Goal: Task Accomplishment & Management: Manage account settings

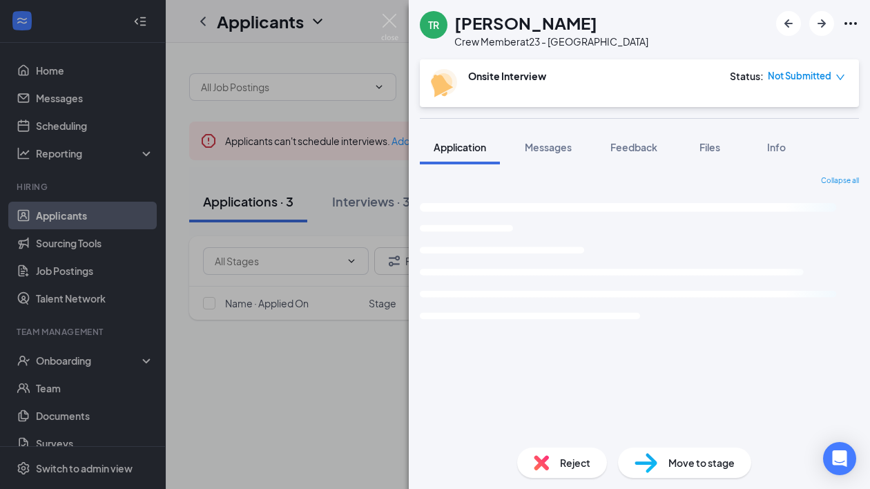
click at [340, 388] on div "TR [PERSON_NAME] Crew Member at 23 - Centerville Onsite Interview Status : Not …" at bounding box center [435, 244] width 870 height 489
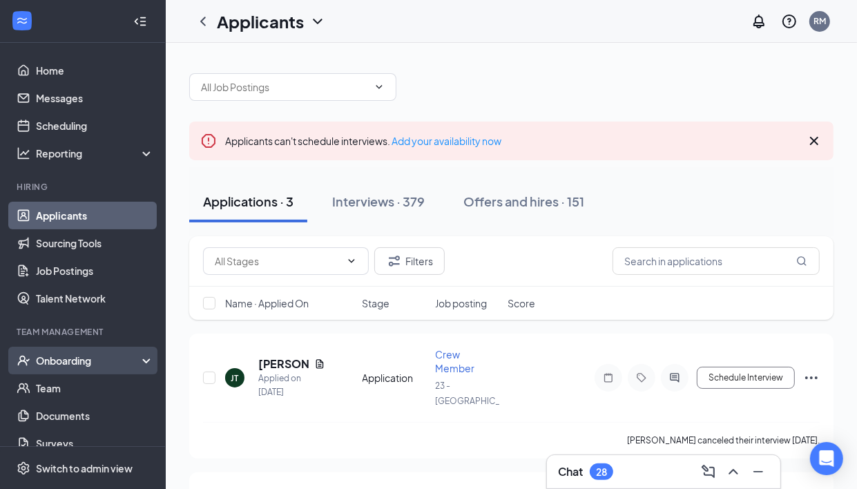
click at [122, 365] on div "Onboarding" at bounding box center [89, 361] width 106 height 14
click at [119, 381] on link "Overview" at bounding box center [95, 388] width 118 height 28
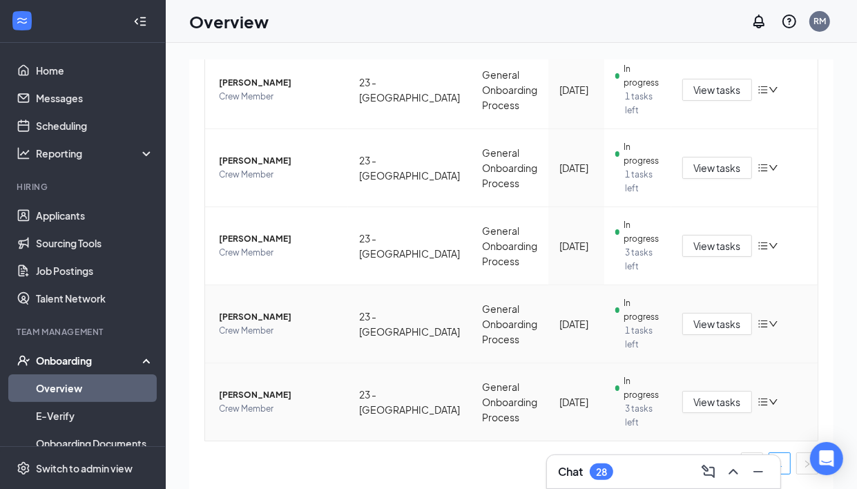
scroll to position [62, 0]
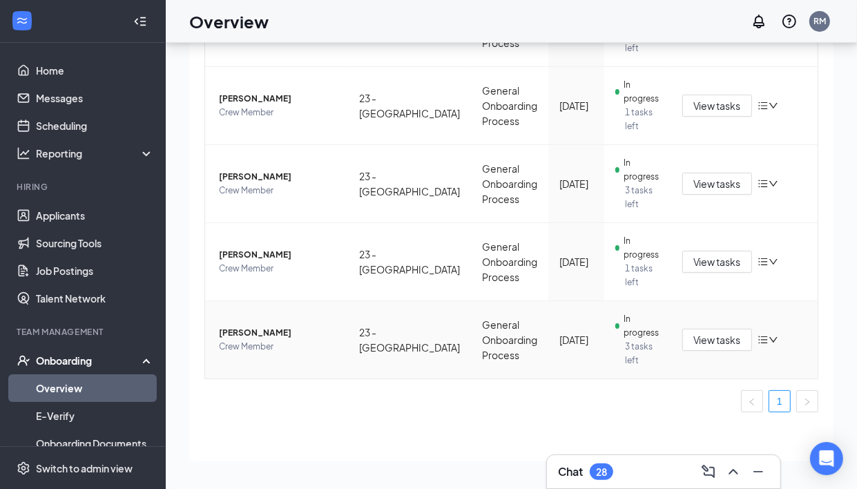
click at [298, 332] on span "[PERSON_NAME]" at bounding box center [278, 333] width 118 height 14
click at [693, 342] on span "View tasks" at bounding box center [717, 339] width 48 height 15
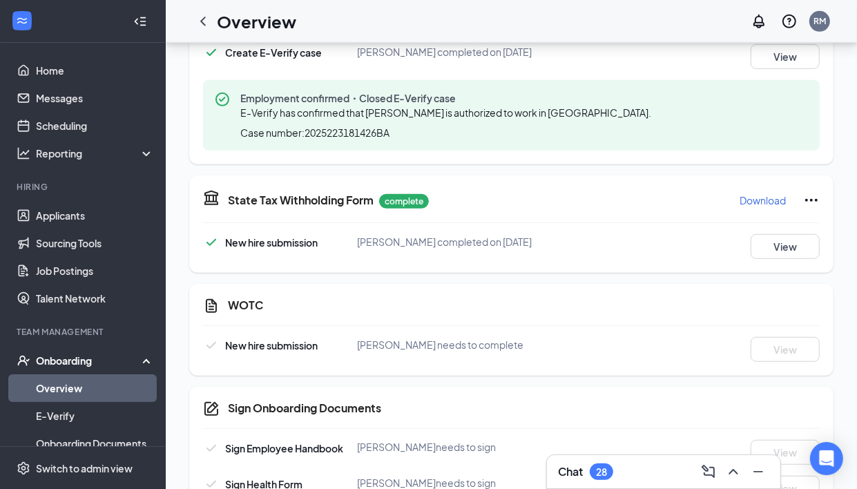
scroll to position [603, 0]
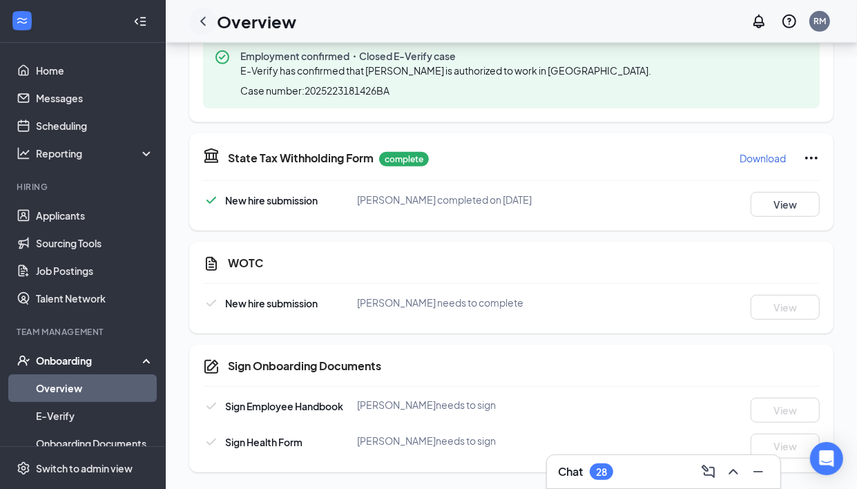
click at [199, 25] on icon "ChevronLeft" at bounding box center [203, 21] width 17 height 17
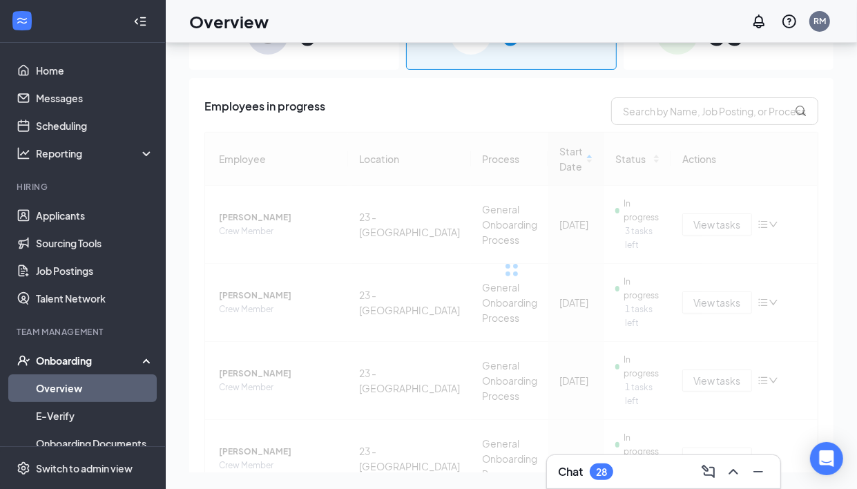
scroll to position [86, 0]
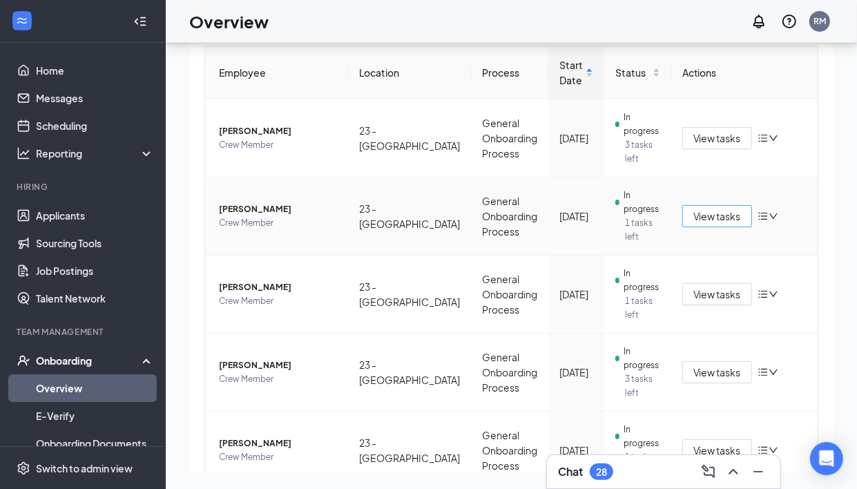
click at [693, 216] on span "View tasks" at bounding box center [717, 216] width 48 height 15
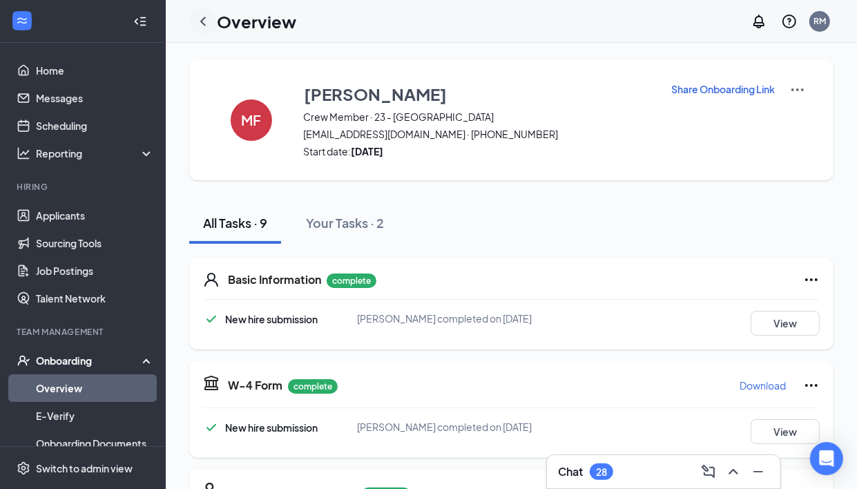
click at [200, 21] on icon "ChevronLeft" at bounding box center [203, 21] width 17 height 17
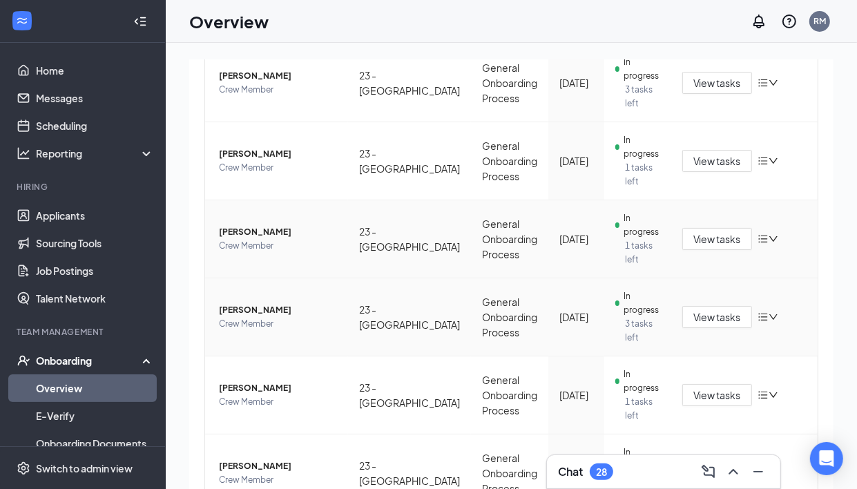
scroll to position [259, 0]
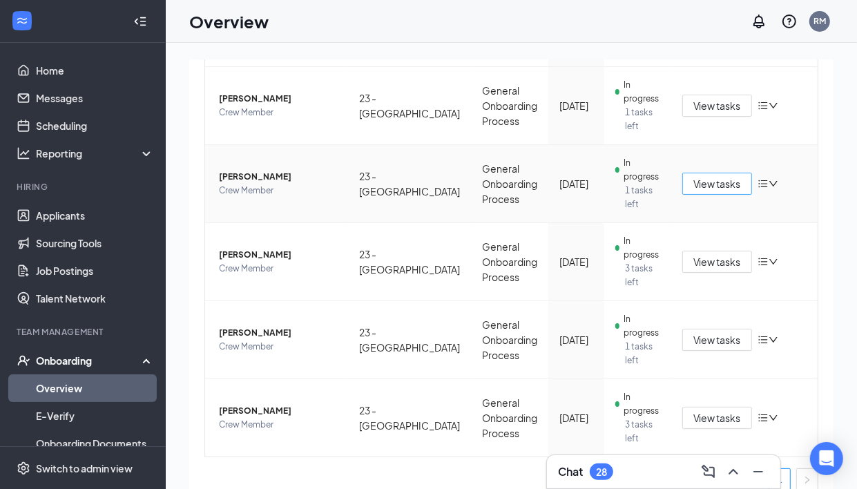
click at [682, 189] on button "View tasks" at bounding box center [717, 184] width 70 height 22
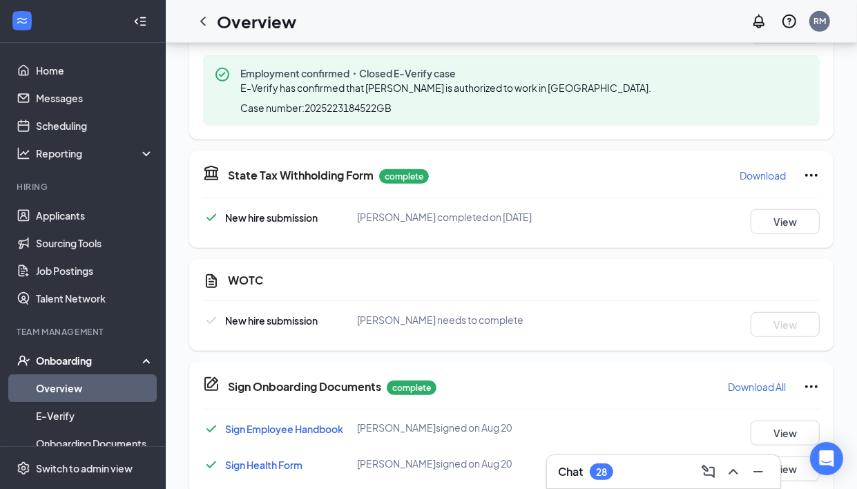
scroll to position [608, 0]
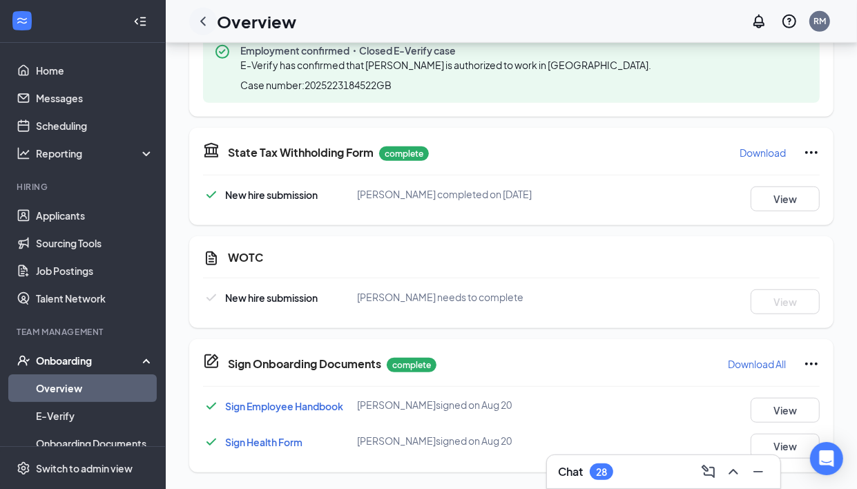
click at [199, 23] on icon "ChevronLeft" at bounding box center [203, 21] width 17 height 17
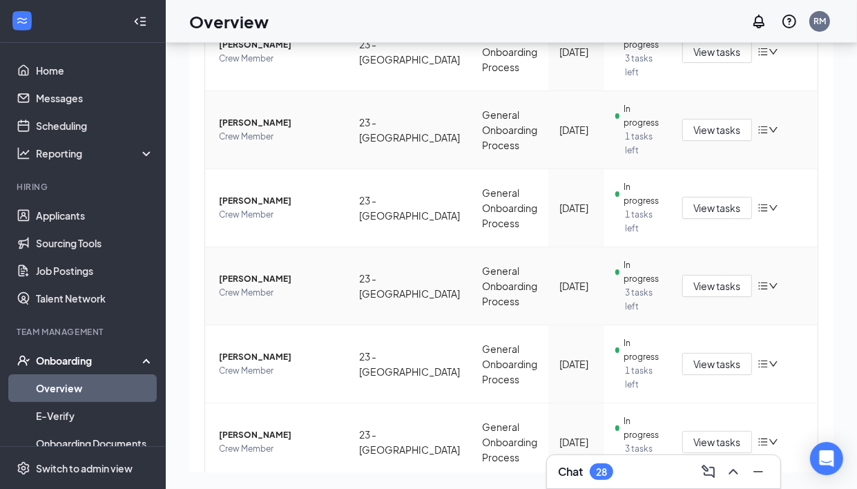
scroll to position [259, 0]
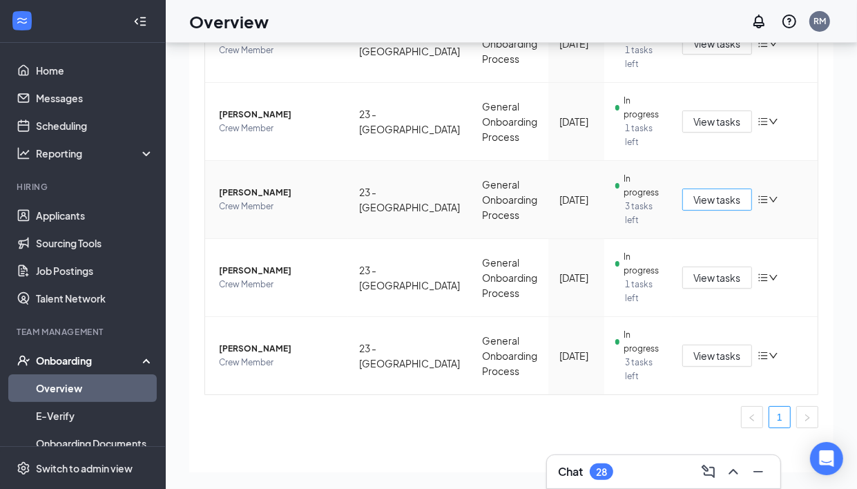
click at [693, 202] on span "View tasks" at bounding box center [717, 199] width 48 height 15
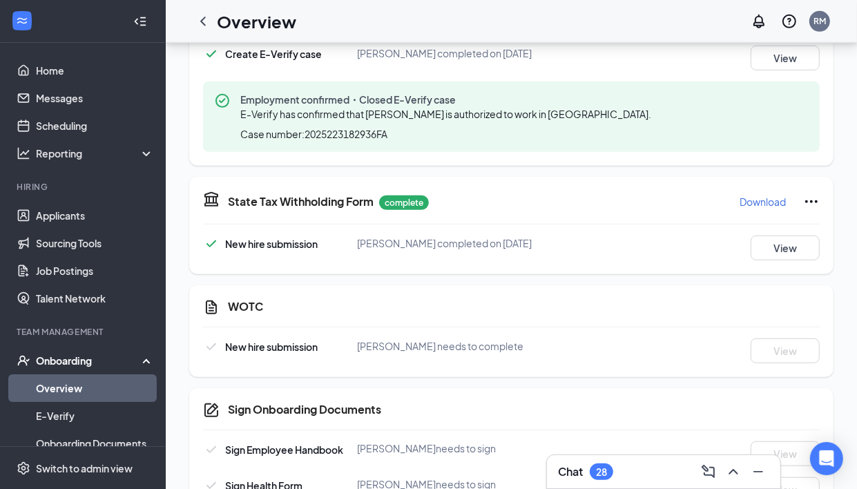
scroll to position [626, 0]
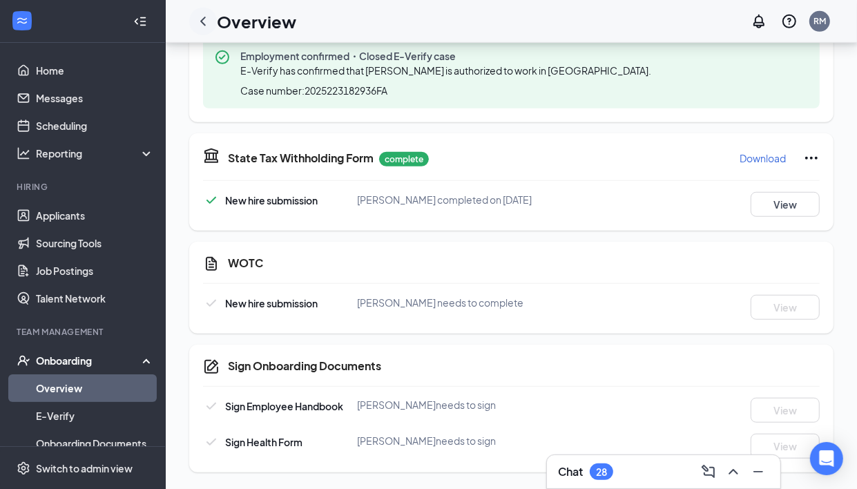
click at [209, 18] on icon "ChevronLeft" at bounding box center [203, 21] width 17 height 17
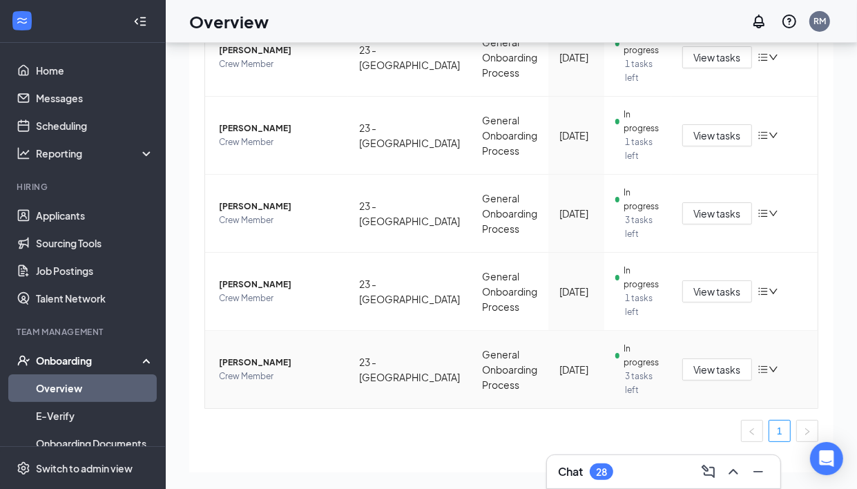
scroll to position [259, 0]
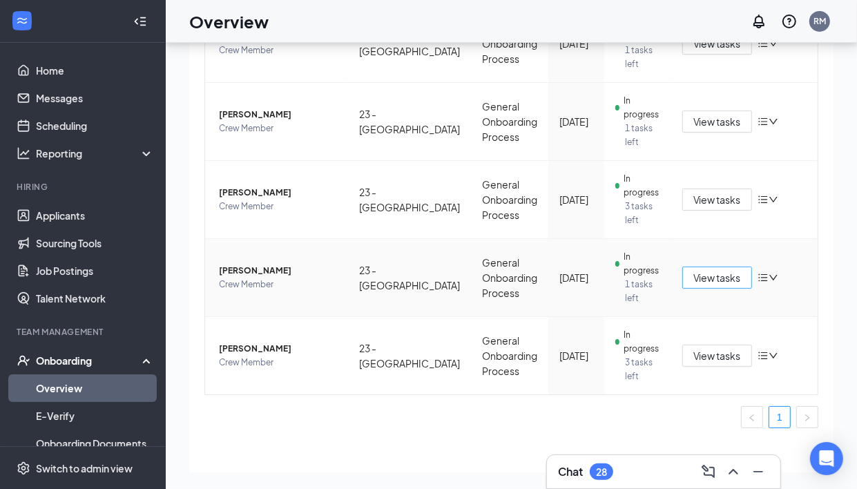
click at [693, 284] on span "View tasks" at bounding box center [717, 277] width 48 height 15
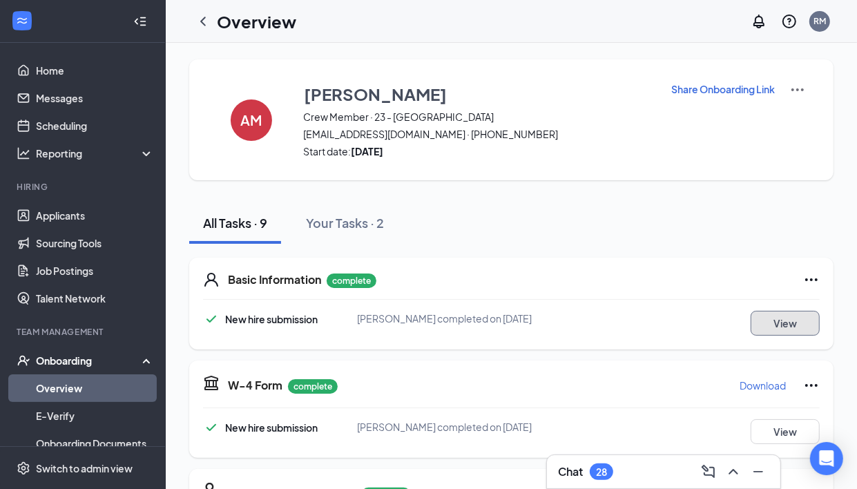
click at [754, 322] on button "View" at bounding box center [785, 323] width 69 height 25
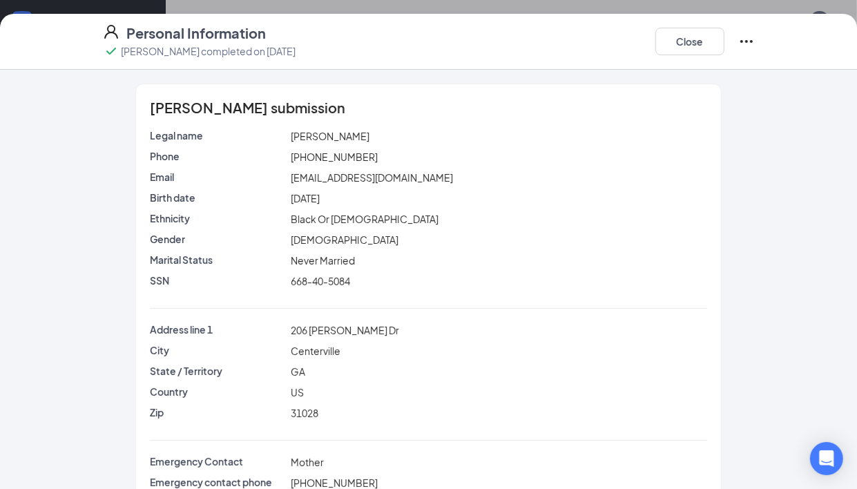
scroll to position [62, 0]
click at [681, 32] on button "Close" at bounding box center [689, 42] width 69 height 28
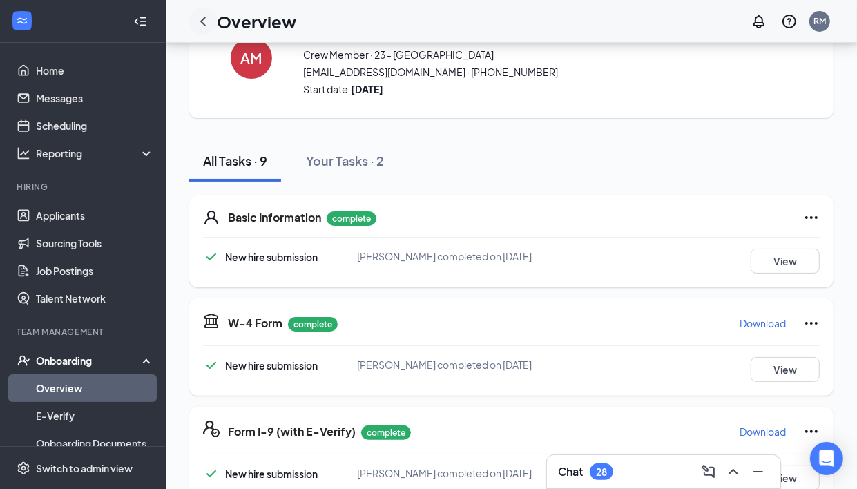
click at [211, 26] on div at bounding box center [203, 22] width 28 height 28
click at [206, 23] on icon "ChevronLeft" at bounding box center [203, 21] width 17 height 17
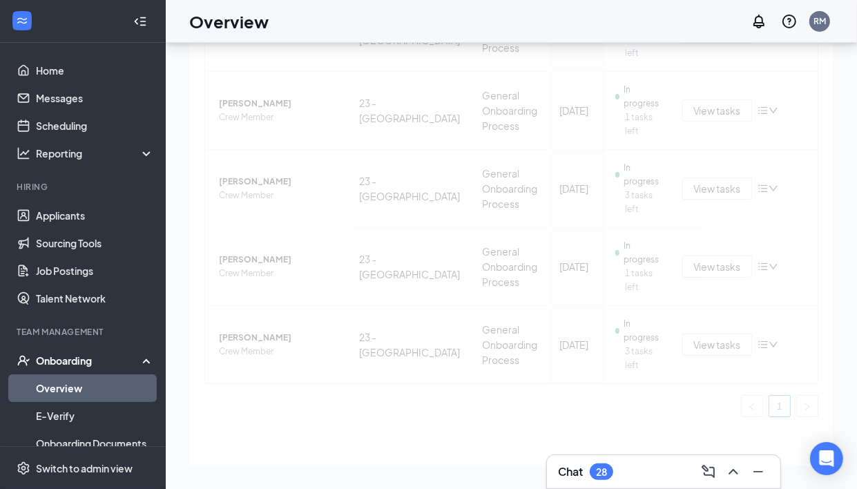
scroll to position [275, 0]
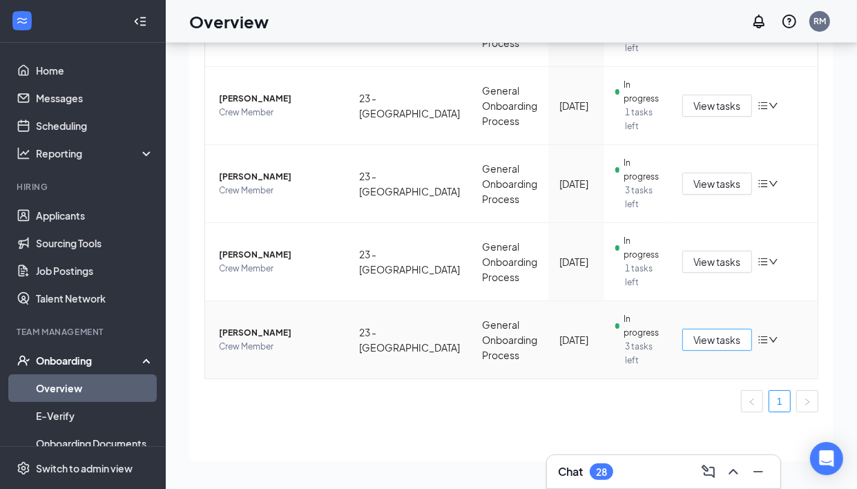
click at [695, 347] on span "View tasks" at bounding box center [717, 339] width 48 height 15
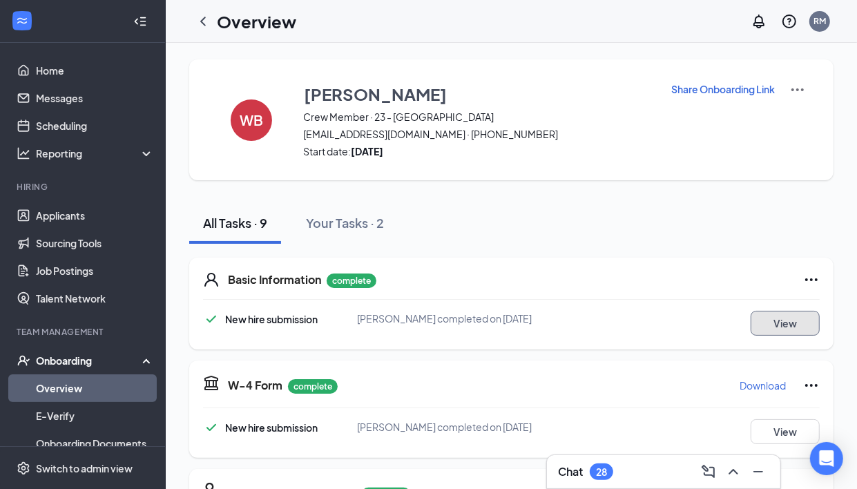
click at [765, 326] on button "View" at bounding box center [785, 323] width 69 height 25
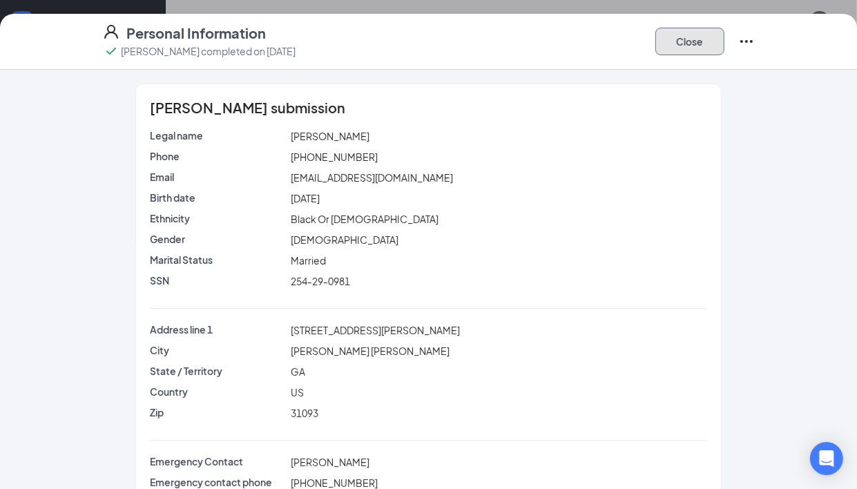
click at [678, 50] on button "Close" at bounding box center [689, 42] width 69 height 28
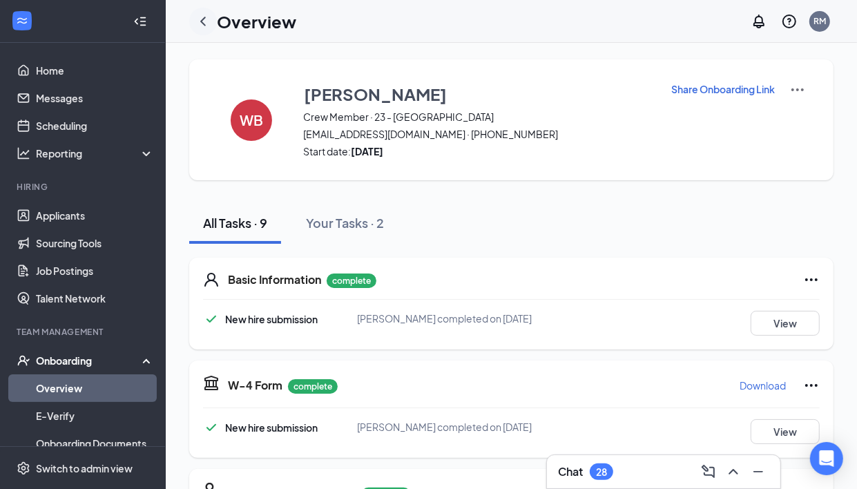
click at [202, 26] on icon "ChevronLeft" at bounding box center [203, 21] width 17 height 17
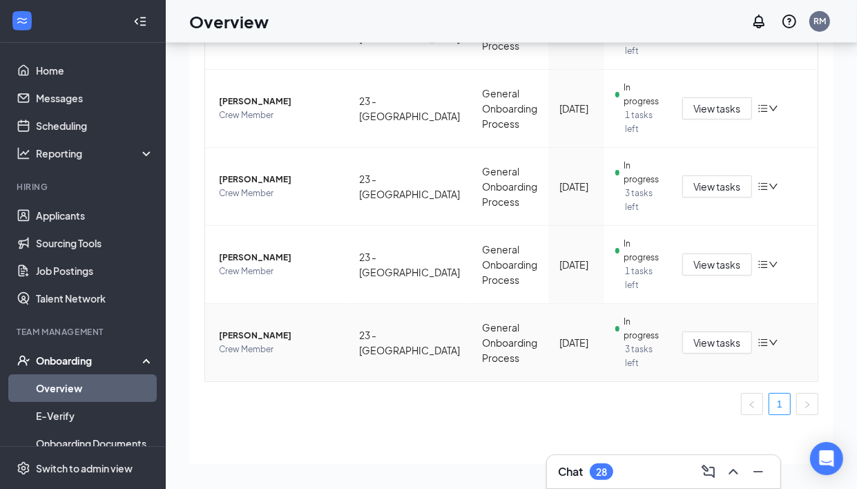
scroll to position [62, 0]
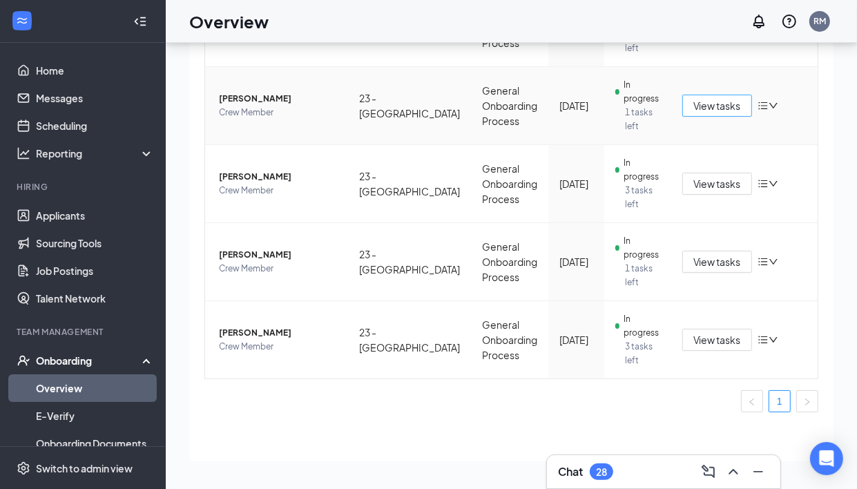
click at [682, 107] on button "View tasks" at bounding box center [717, 106] width 70 height 22
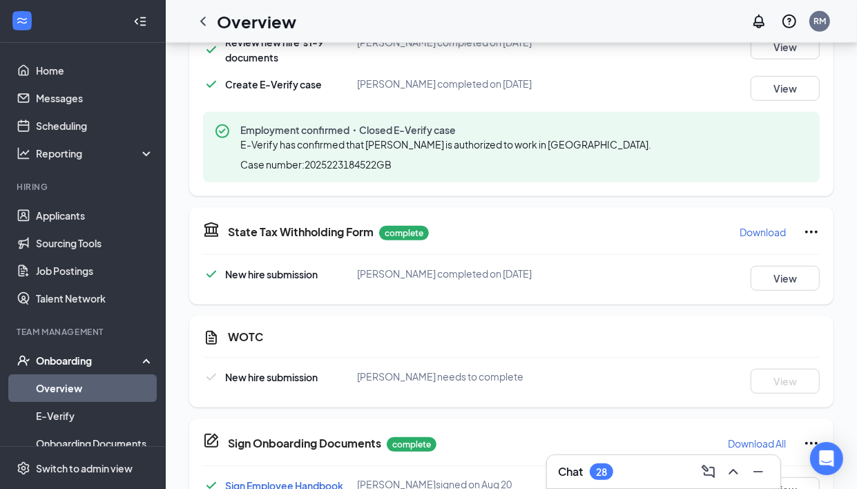
scroll to position [90, 0]
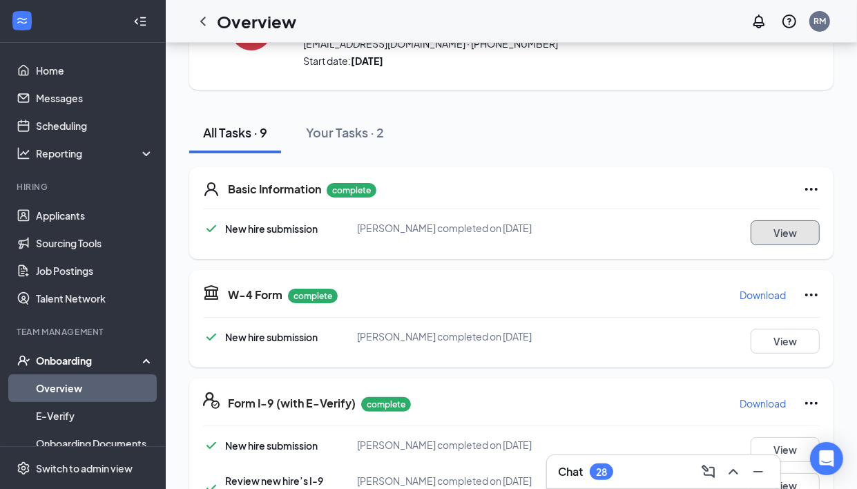
click at [809, 230] on button "View" at bounding box center [785, 232] width 69 height 25
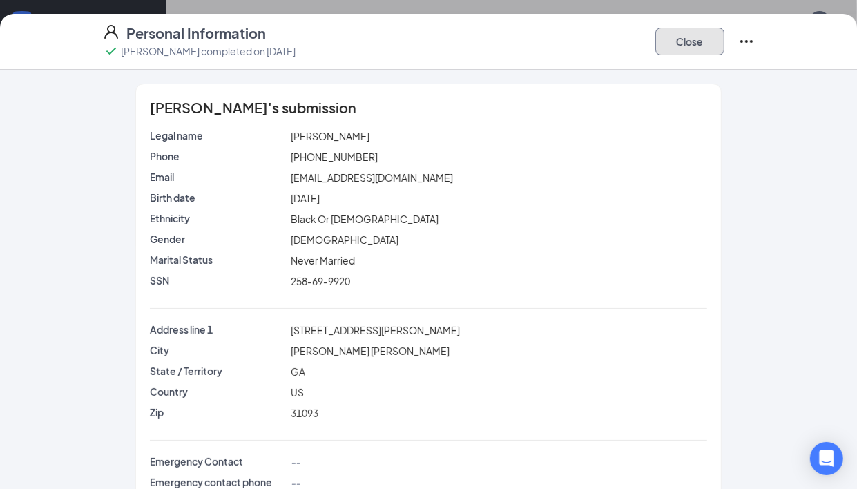
click at [717, 37] on button "Close" at bounding box center [689, 42] width 69 height 28
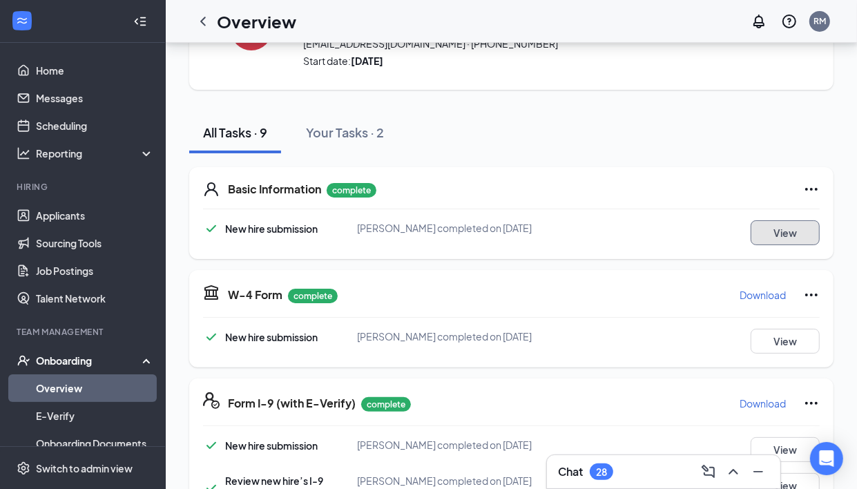
scroll to position [62, 0]
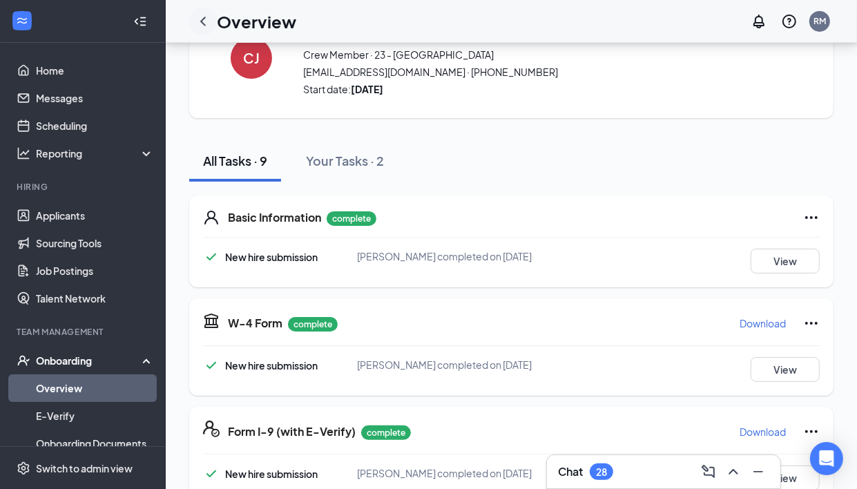
click at [198, 22] on icon "ChevronLeft" at bounding box center [203, 21] width 17 height 17
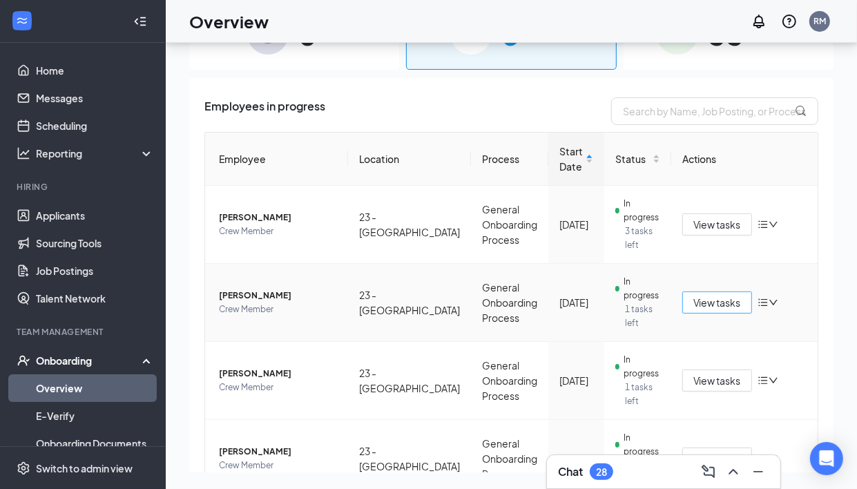
drag, startPoint x: 684, startPoint y: 307, endPoint x: 814, endPoint y: 366, distance: 141.9
click at [814, 366] on div "Employees in progress Employee Location Process Start Date Status Actions [PERS…" at bounding box center [511, 407] width 644 height 658
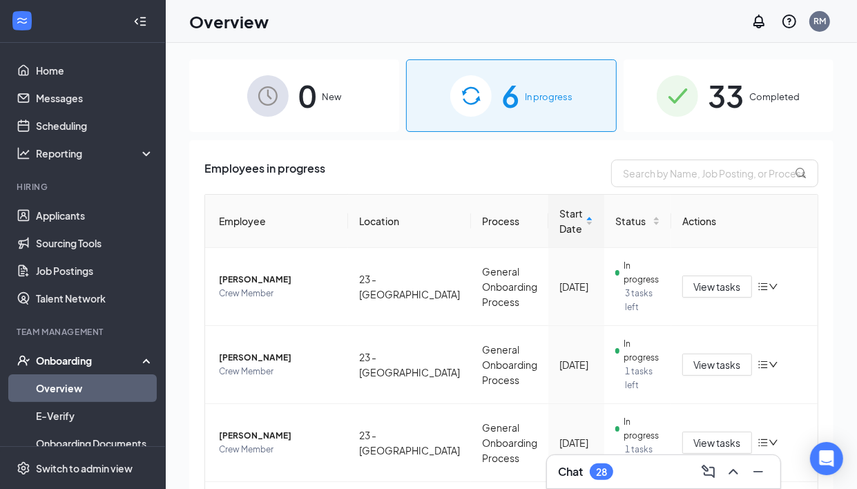
click at [720, 101] on span "33" at bounding box center [726, 96] width 36 height 48
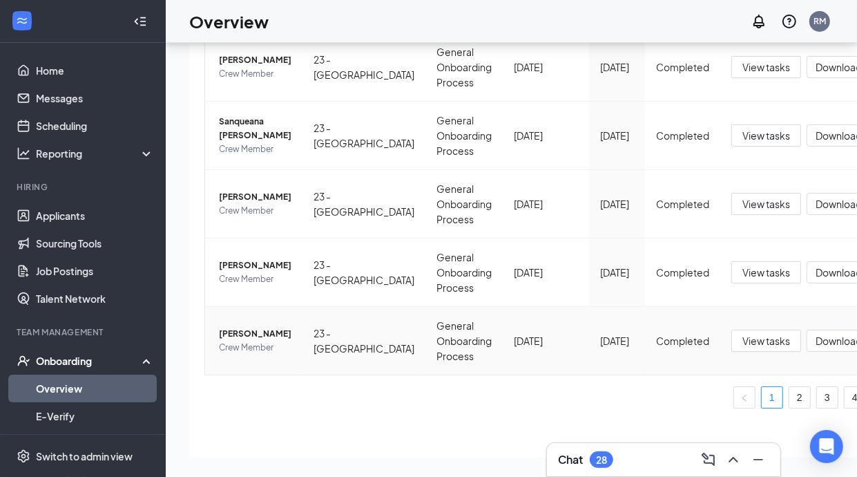
scroll to position [88, 0]
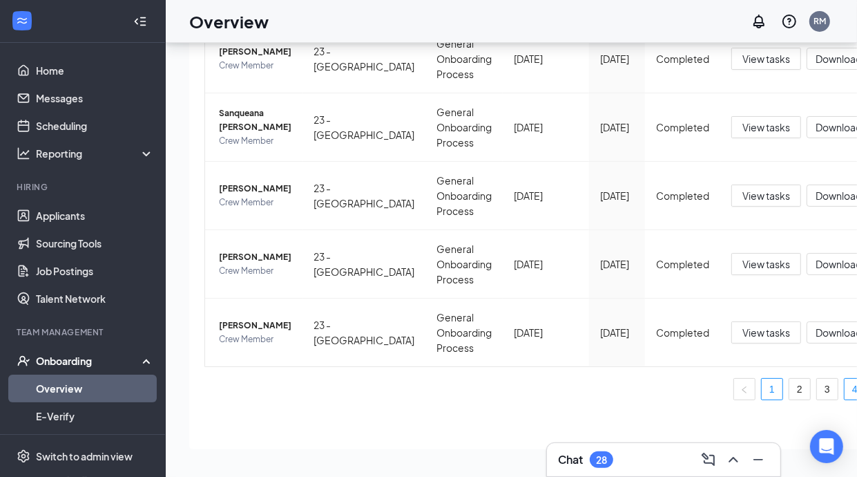
click at [845, 378] on link "4" at bounding box center [855, 388] width 21 height 21
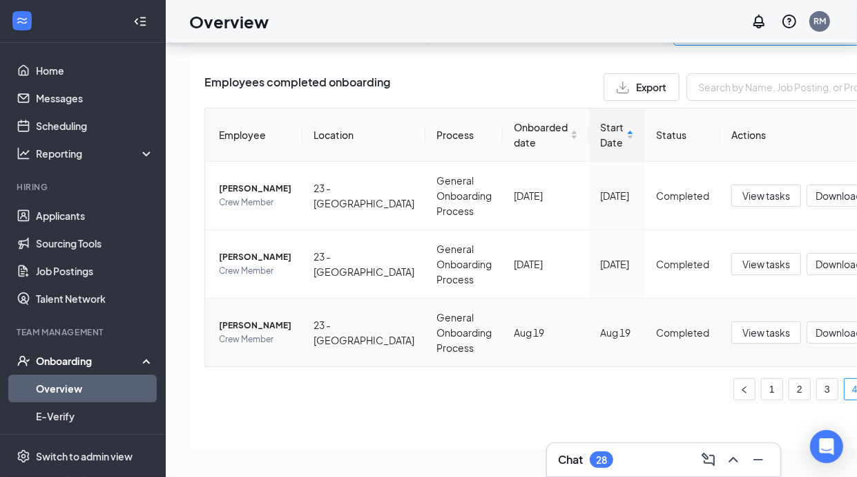
scroll to position [40, 0]
click at [742, 256] on span "View tasks" at bounding box center [766, 263] width 48 height 15
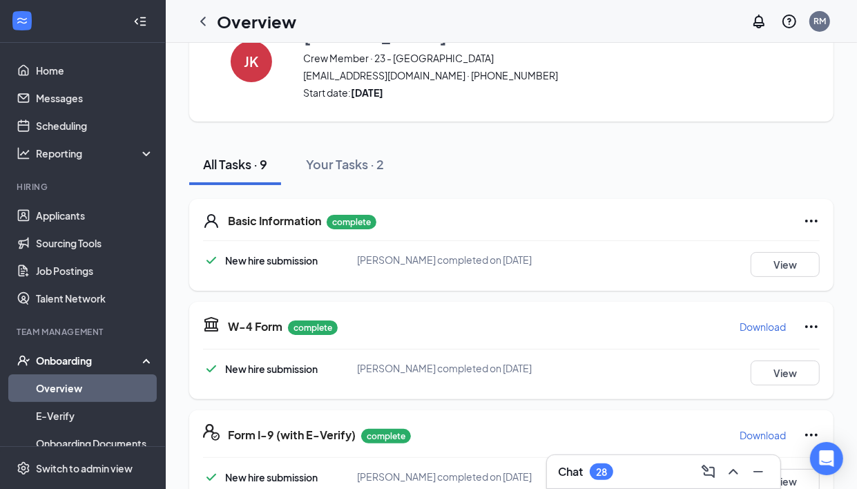
scroll to position [86, 0]
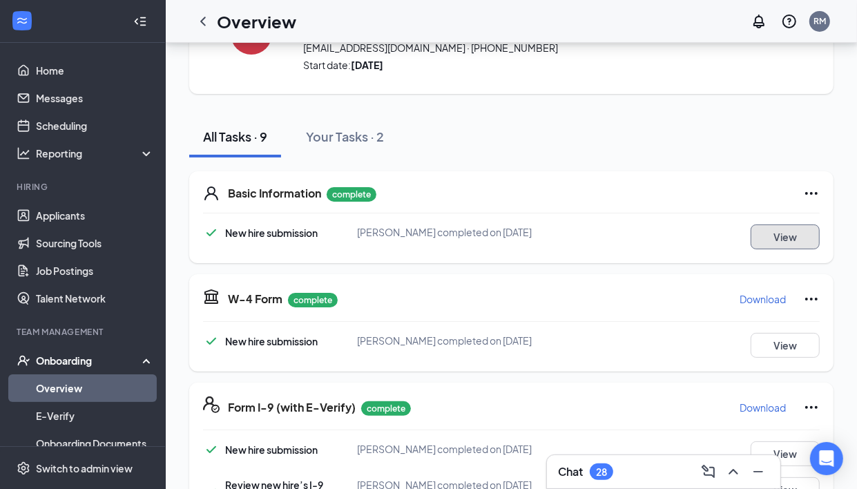
click at [776, 237] on button "View" at bounding box center [785, 236] width 69 height 25
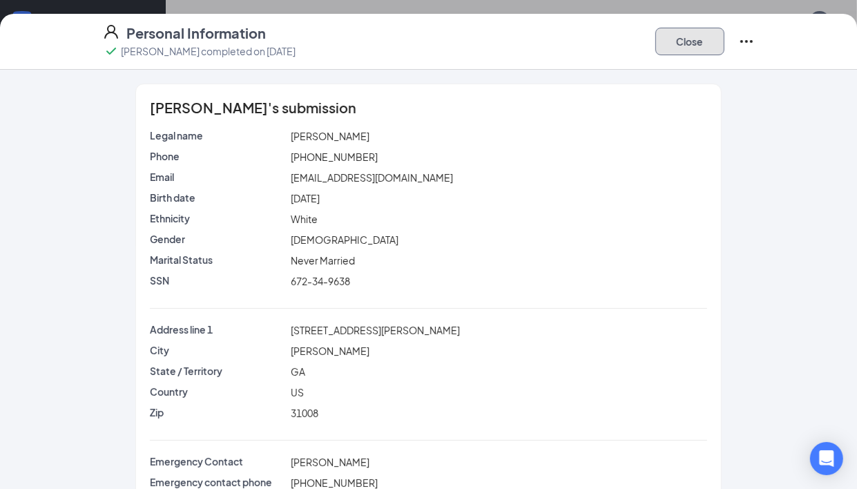
click at [672, 50] on button "Close" at bounding box center [689, 42] width 69 height 28
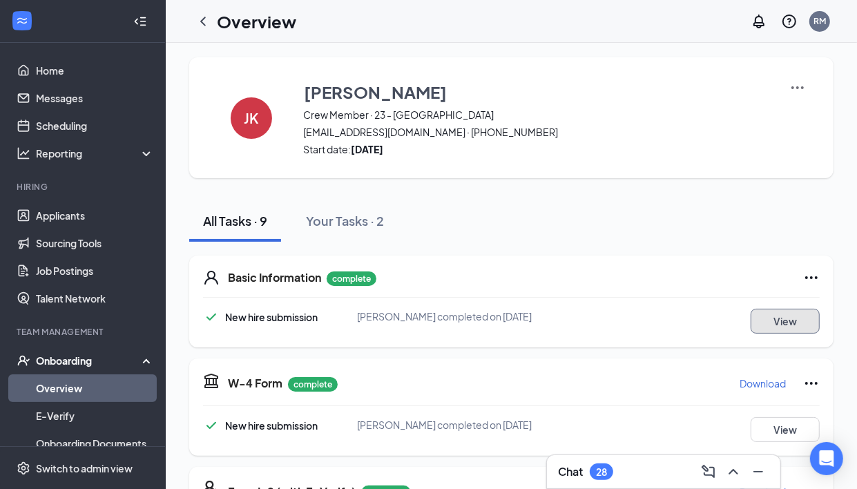
scroll to position [0, 0]
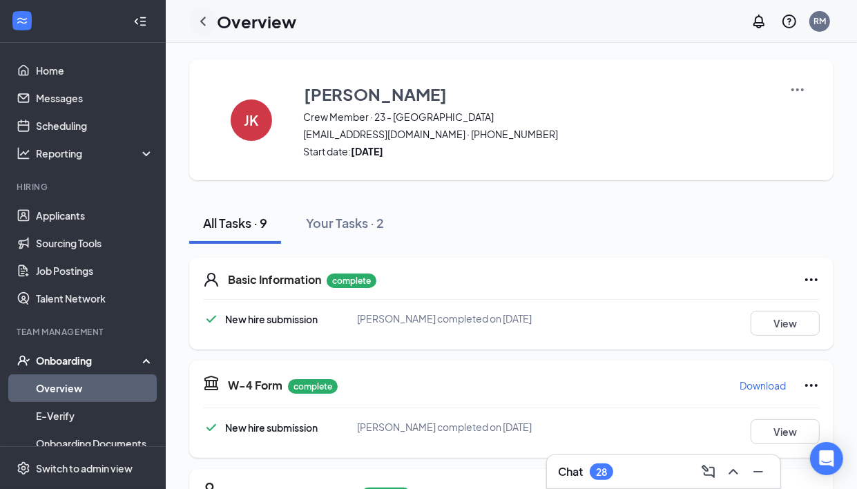
click at [206, 26] on icon "ChevronLeft" at bounding box center [203, 21] width 17 height 17
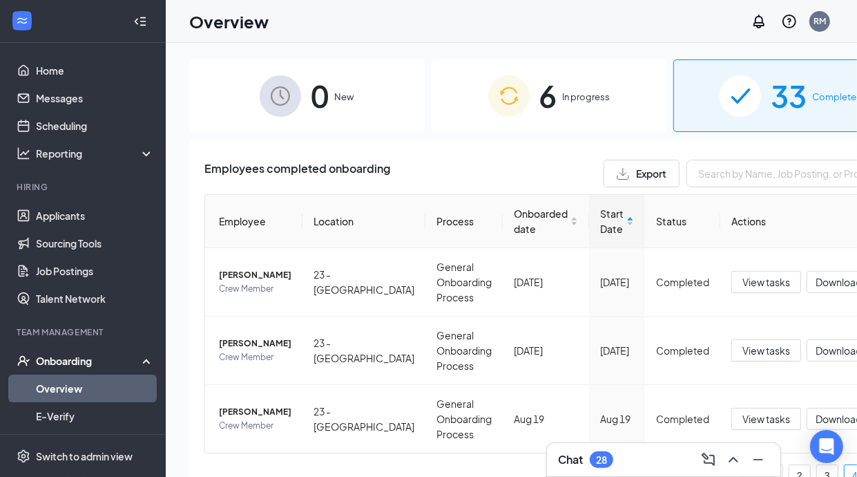
click at [539, 104] on span "6" at bounding box center [548, 96] width 18 height 48
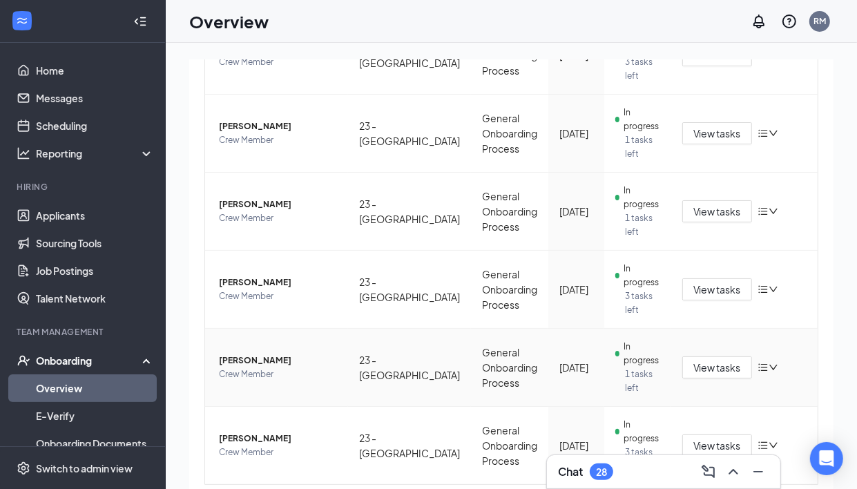
scroll to position [275, 0]
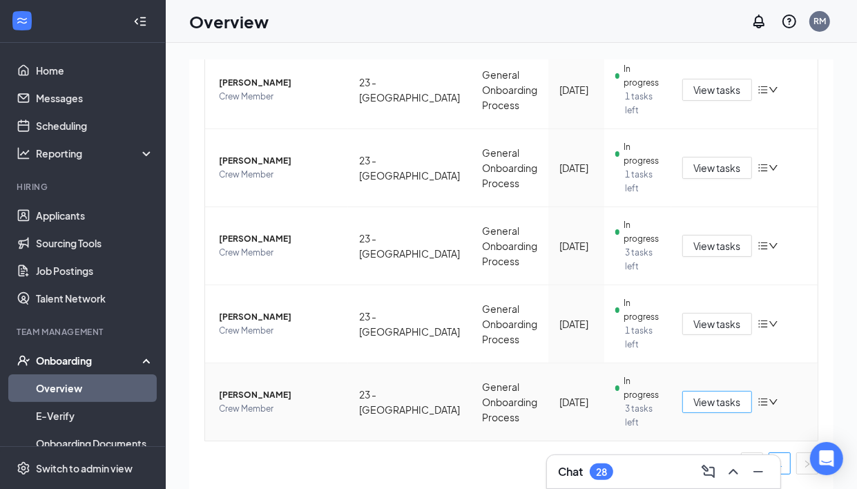
click at [707, 397] on span "View tasks" at bounding box center [717, 401] width 48 height 15
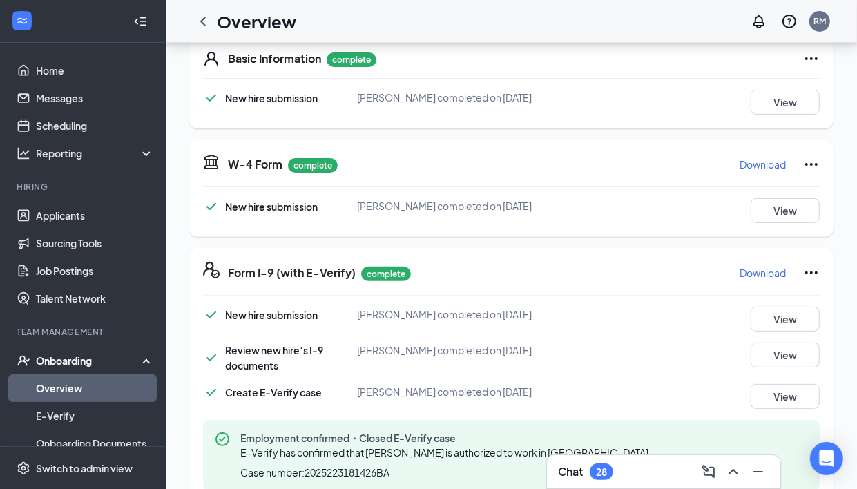
scroll to position [85, 0]
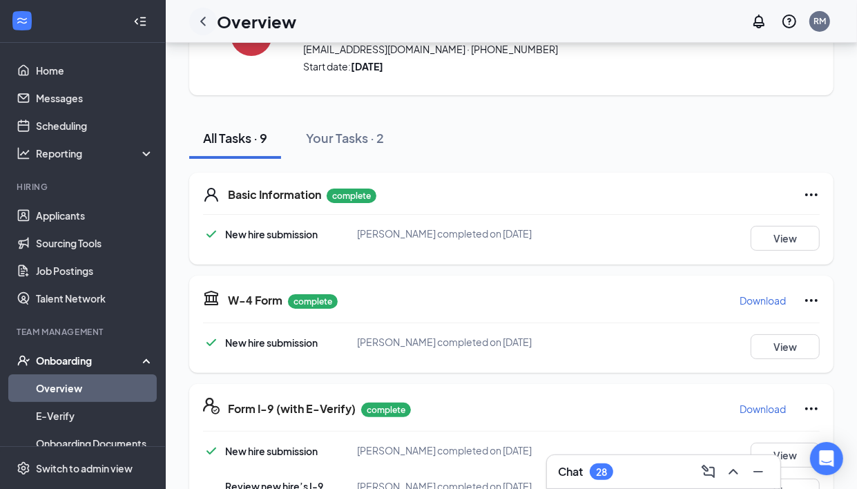
click at [201, 23] on icon "ChevronLeft" at bounding box center [203, 21] width 17 height 17
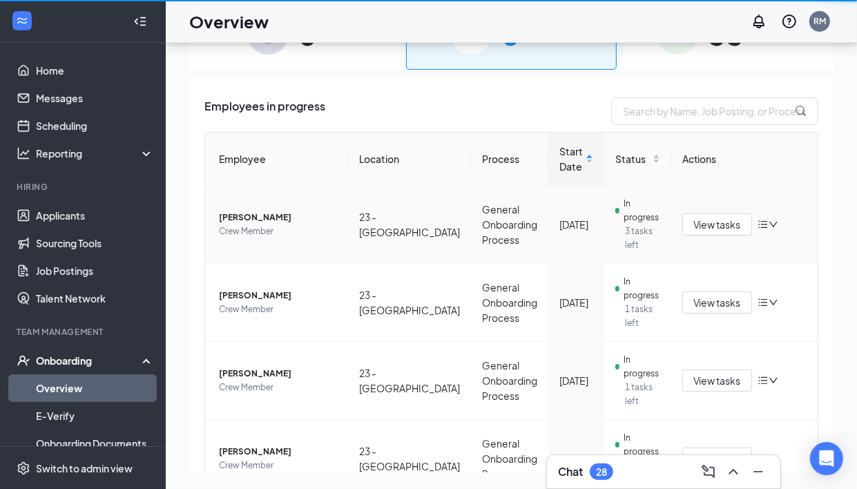
scroll to position [62, 0]
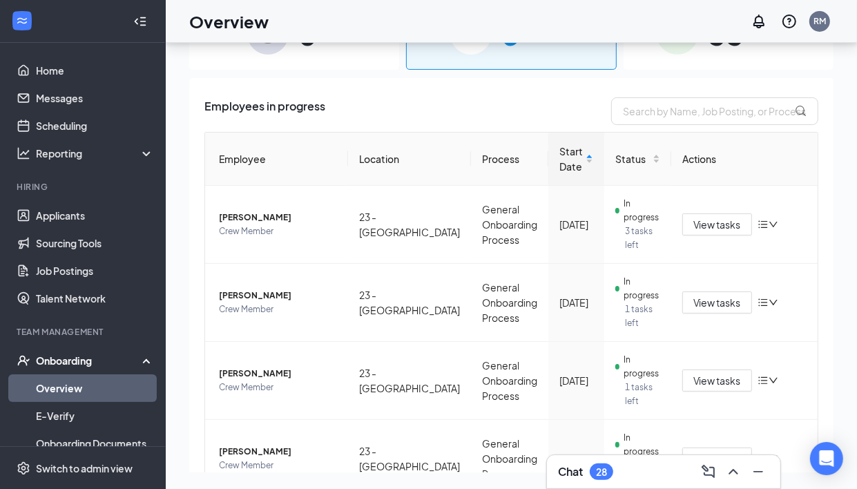
click at [675, 52] on img at bounding box center [677, 33] width 41 height 41
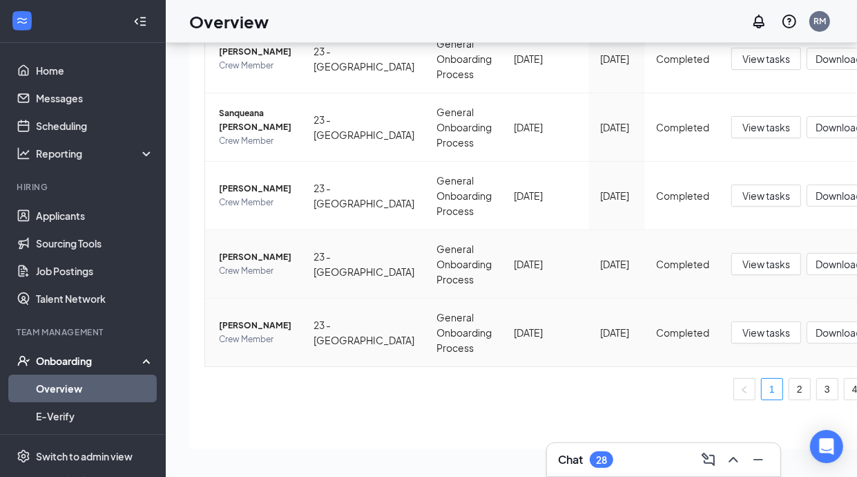
scroll to position [588, 0]
click at [845, 382] on link "4" at bounding box center [855, 388] width 21 height 21
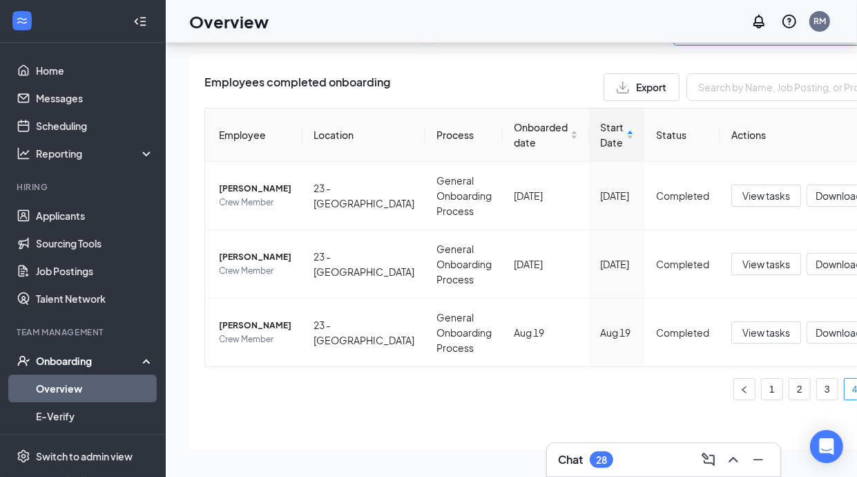
scroll to position [41, 0]
click at [742, 256] on span "View tasks" at bounding box center [766, 263] width 48 height 15
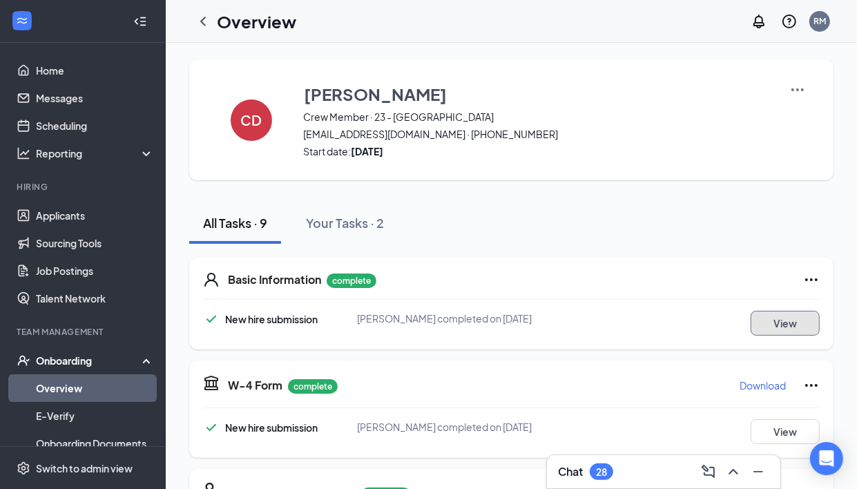
click at [784, 318] on button "View" at bounding box center [785, 323] width 69 height 25
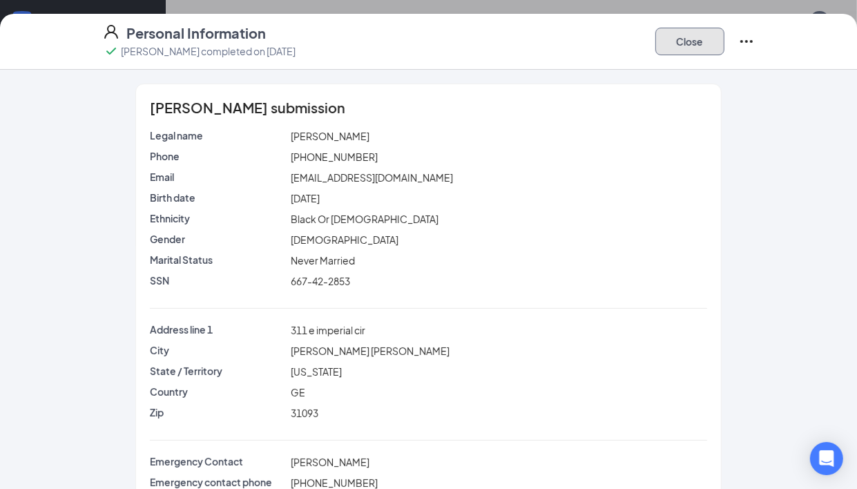
click at [675, 38] on button "Close" at bounding box center [689, 42] width 69 height 28
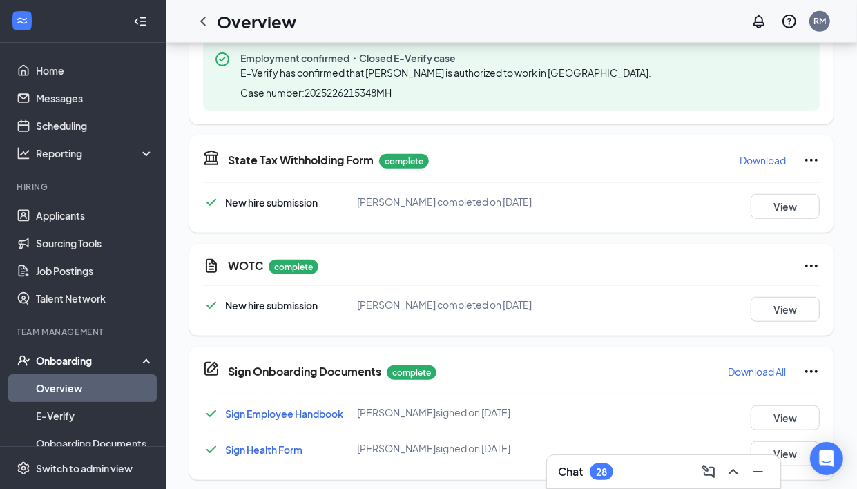
scroll to position [608, 0]
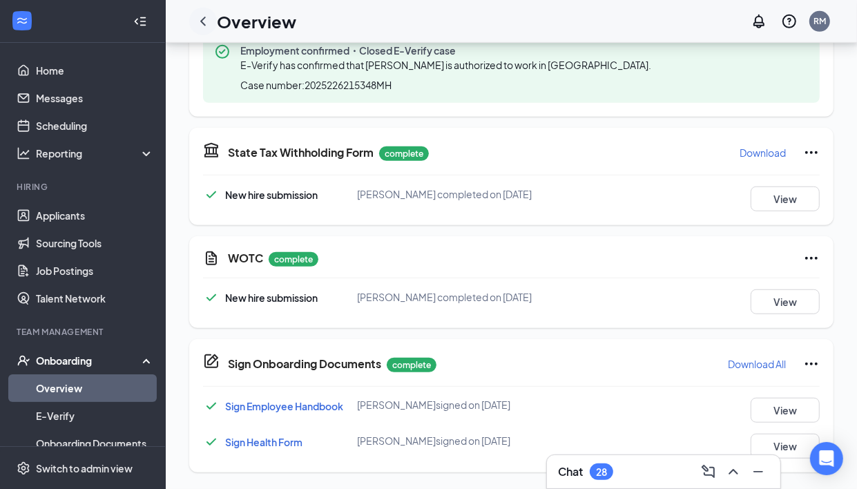
click at [205, 23] on icon "ChevronLeft" at bounding box center [203, 21] width 17 height 17
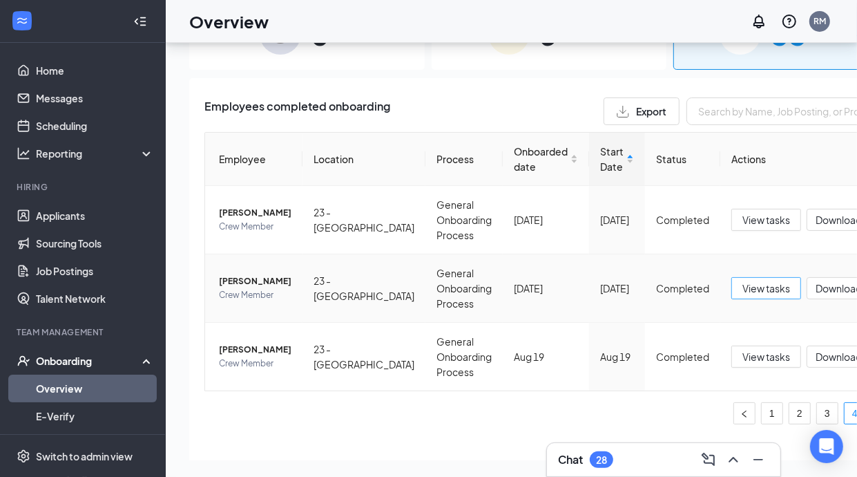
click at [742, 280] on span "View tasks" at bounding box center [766, 287] width 48 height 15
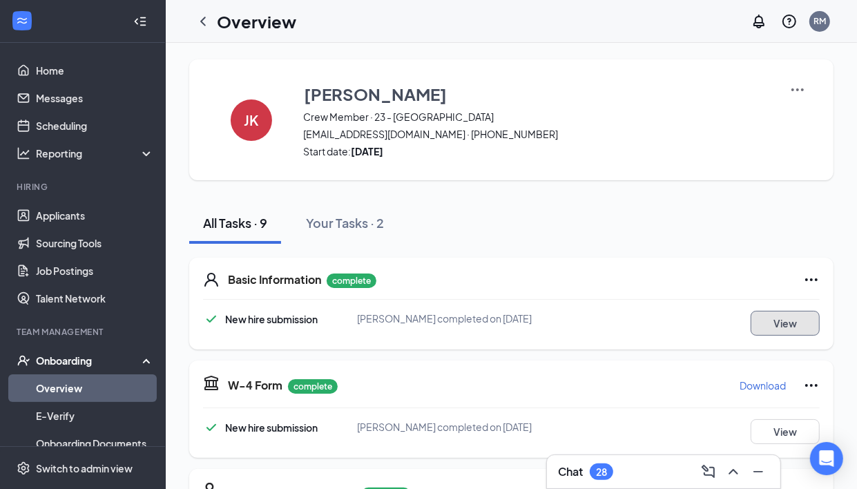
click at [779, 329] on button "View" at bounding box center [785, 323] width 69 height 25
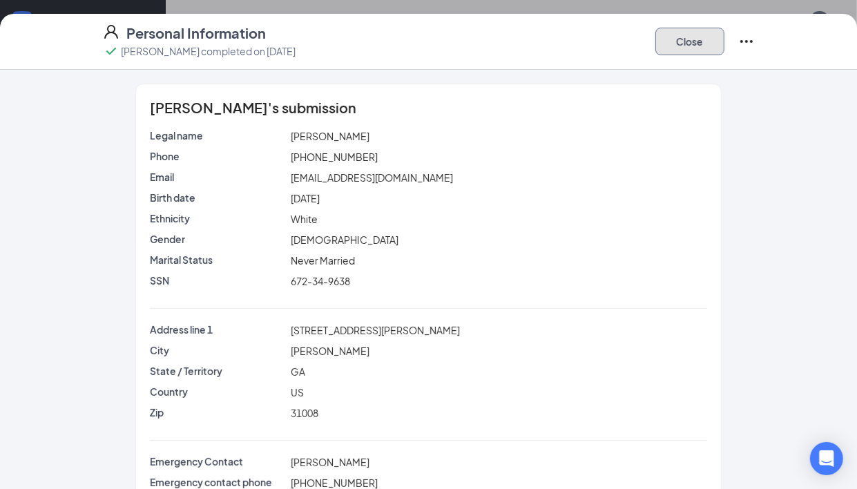
click at [710, 45] on button "Close" at bounding box center [689, 42] width 69 height 28
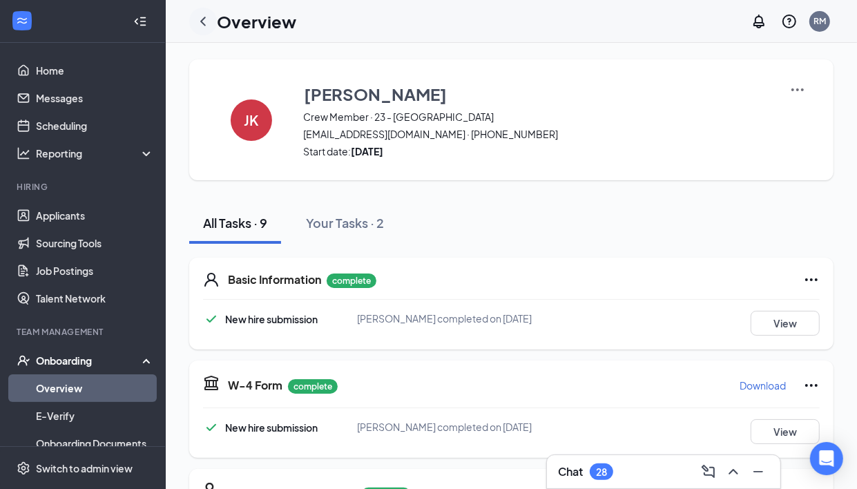
click at [215, 24] on div at bounding box center [203, 22] width 28 height 28
click at [208, 21] on icon "ChevronLeft" at bounding box center [203, 21] width 17 height 17
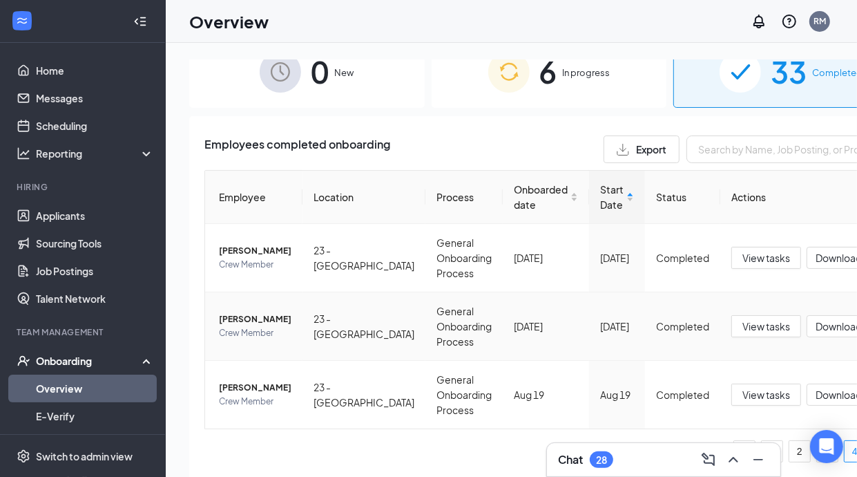
scroll to position [40, 0]
click at [742, 402] on span "View tasks" at bounding box center [766, 394] width 48 height 15
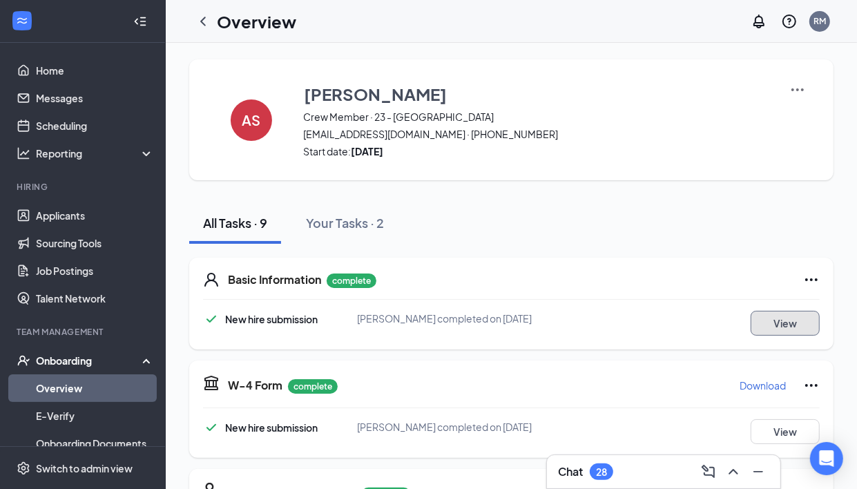
click at [792, 318] on button "View" at bounding box center [785, 323] width 69 height 25
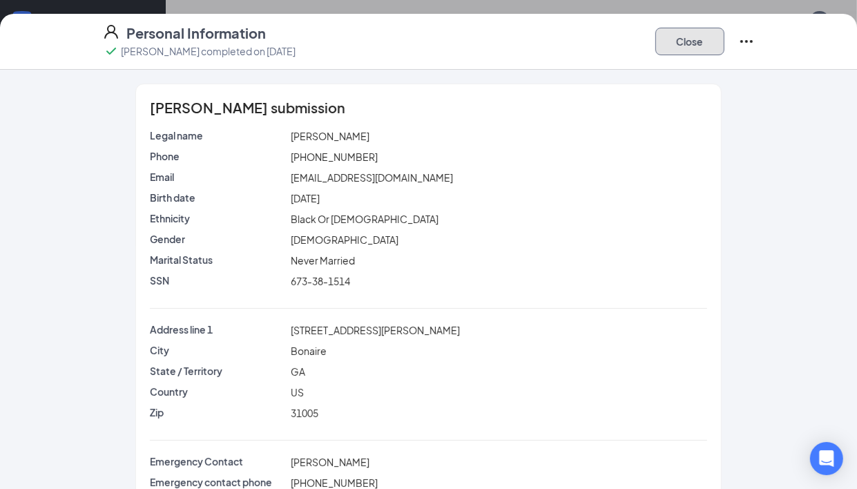
click at [718, 42] on button "Close" at bounding box center [689, 42] width 69 height 28
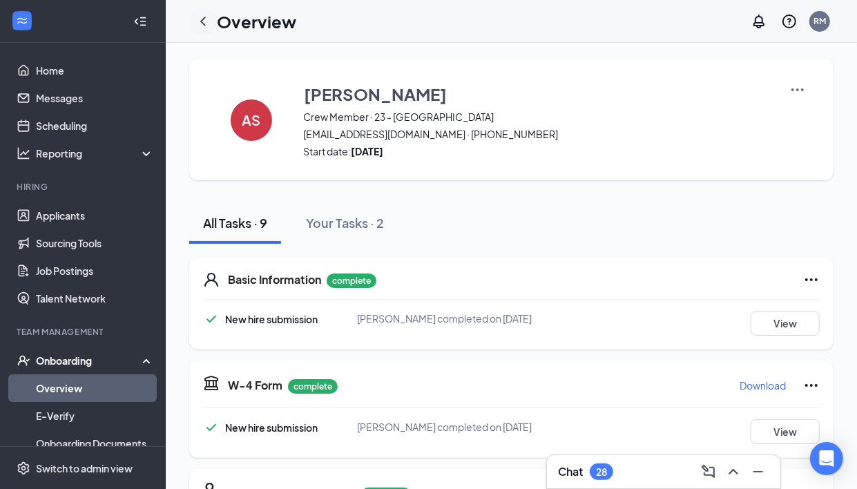
click at [204, 22] on icon "ChevronLeft" at bounding box center [203, 21] width 17 height 17
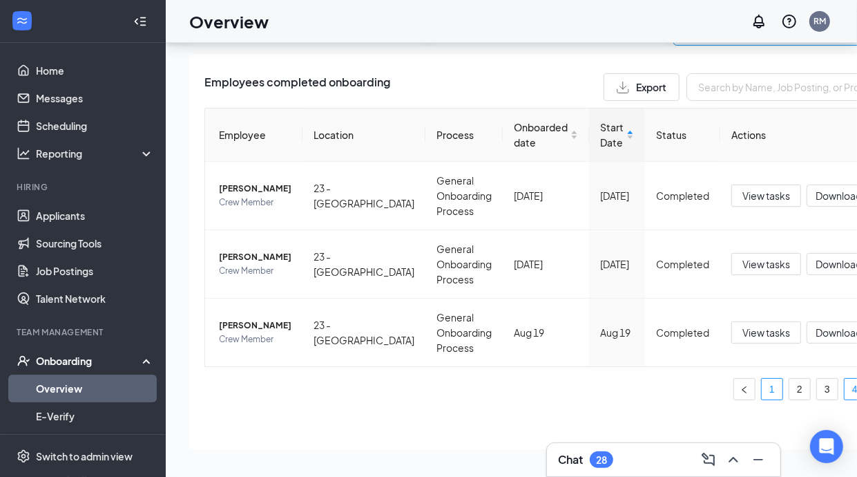
scroll to position [88, 0]
click at [817, 378] on link "3" at bounding box center [827, 388] width 21 height 21
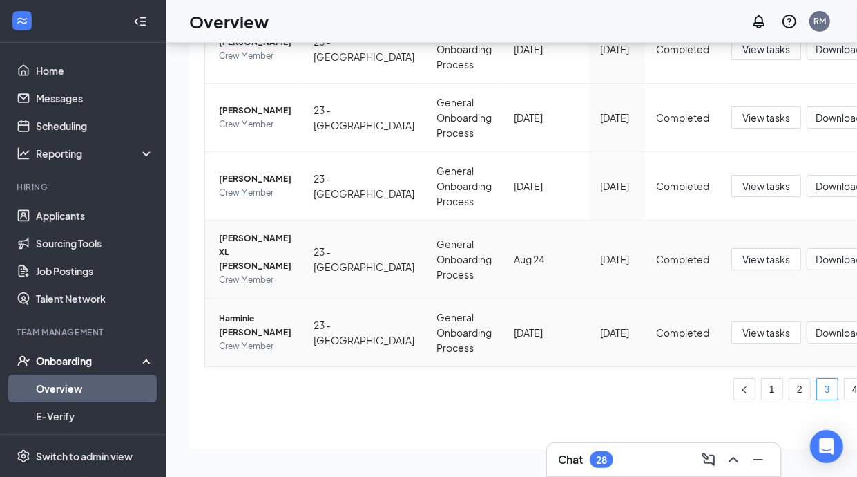
scroll to position [592, 0]
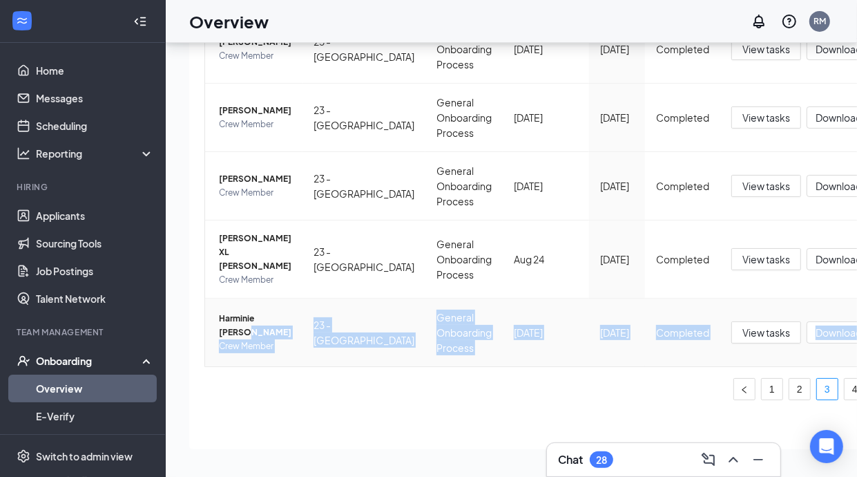
drag, startPoint x: 235, startPoint y: 305, endPoint x: 390, endPoint y: 436, distance: 203.4
click at [343, 414] on div "Employees completed onboarding Export Employee Location Process Onboarded date …" at bounding box center [549, 7] width 720 height 883
click at [523, 378] on ul "1 2 3 4" at bounding box center [548, 389] width 689 height 22
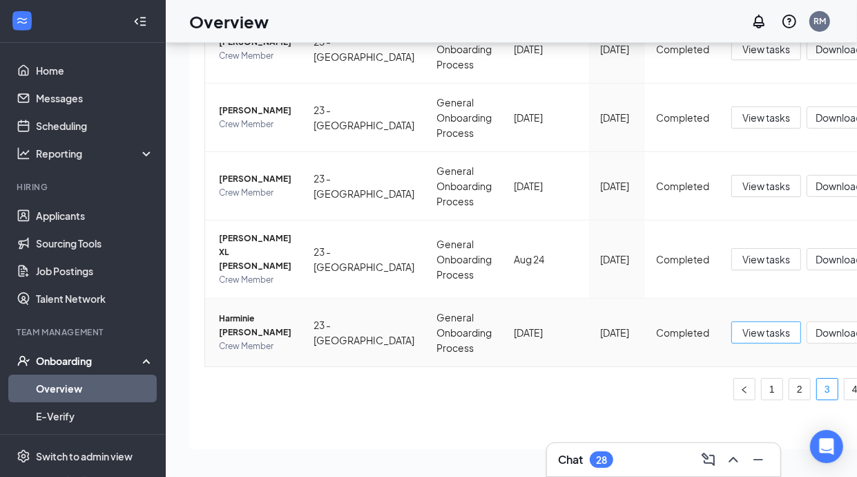
click at [742, 325] on span "View tasks" at bounding box center [766, 332] width 48 height 15
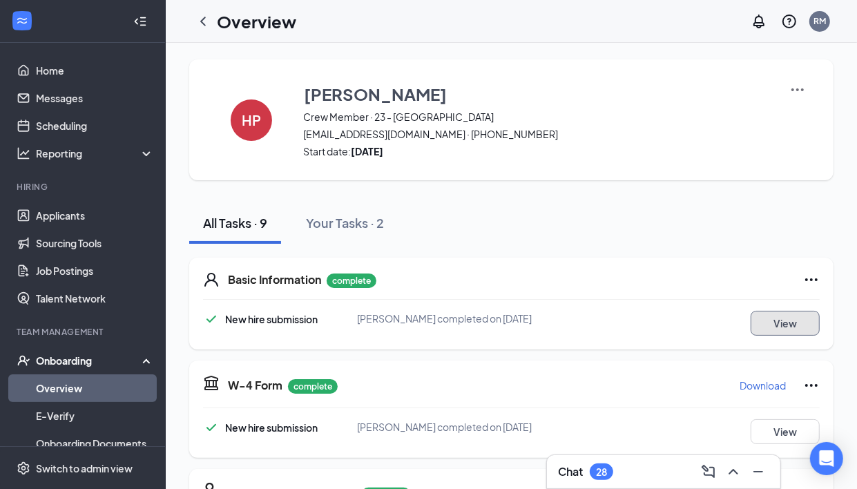
click at [758, 325] on button "View" at bounding box center [785, 323] width 69 height 25
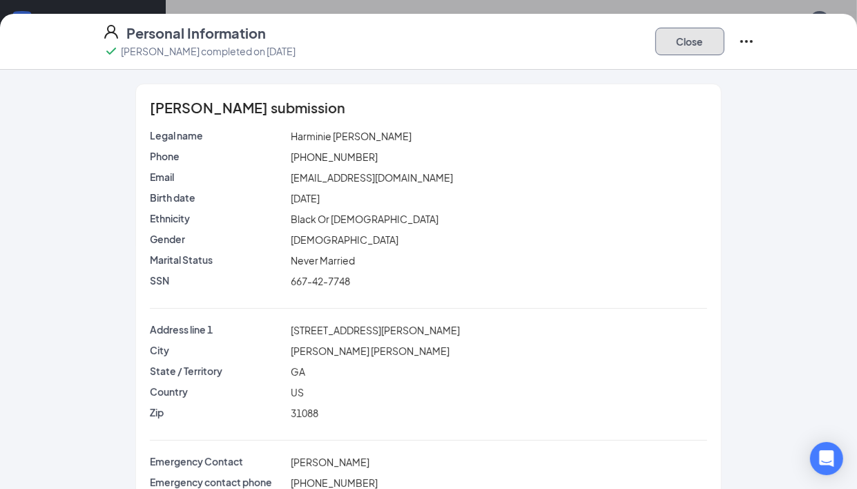
drag, startPoint x: 681, startPoint y: 38, endPoint x: 741, endPoint y: 164, distance: 139.9
click at [741, 164] on div "Personal Information [PERSON_NAME] completed on [DATE] Close [PERSON_NAME] subm…" at bounding box center [428, 251] width 857 height 475
click at [691, 44] on button "Close" at bounding box center [689, 42] width 69 height 28
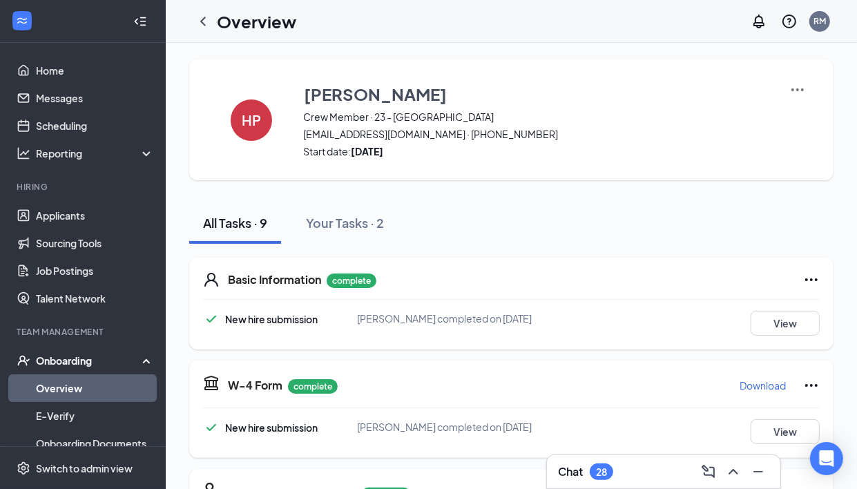
click at [202, 21] on icon "ChevronLeft" at bounding box center [203, 21] width 6 height 9
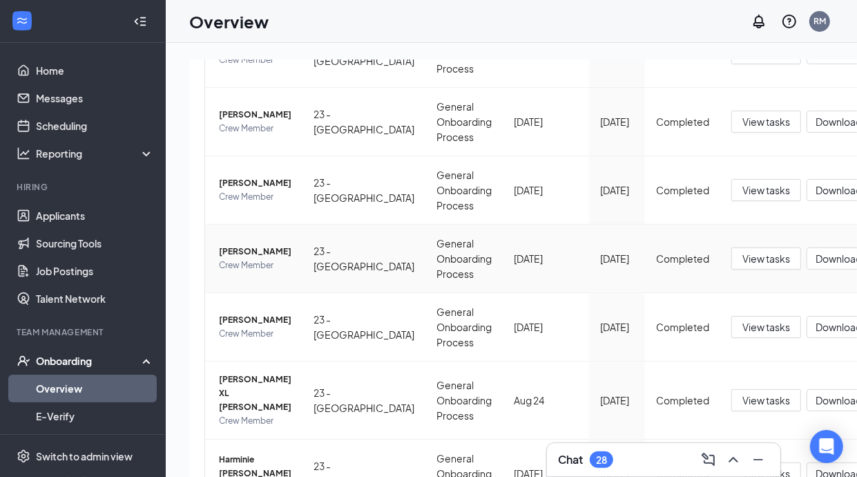
scroll to position [432, 0]
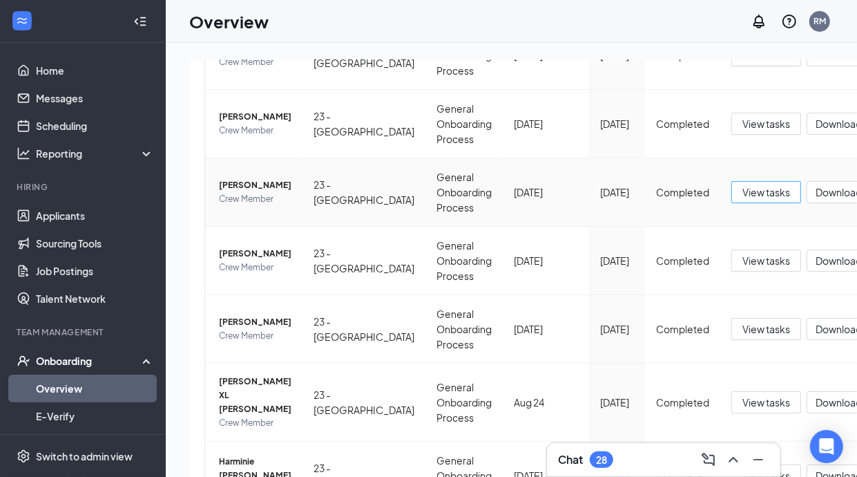
click at [742, 200] on span "View tasks" at bounding box center [766, 191] width 48 height 15
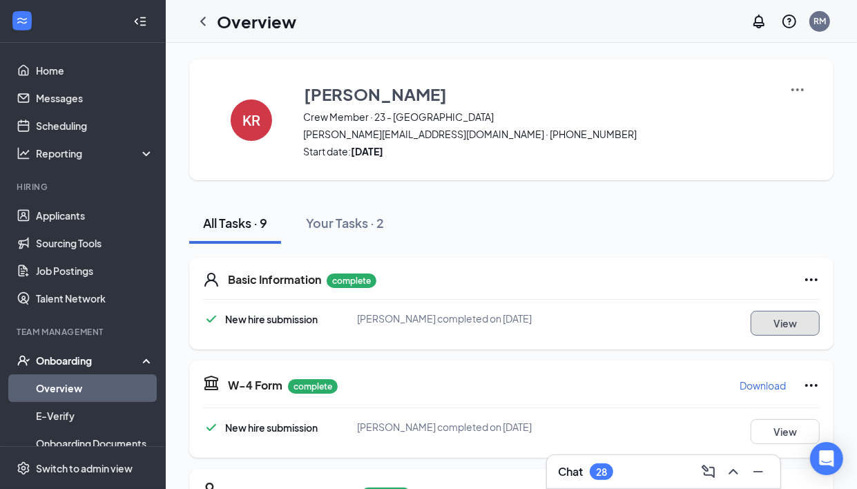
click at [814, 323] on button "View" at bounding box center [785, 323] width 69 height 25
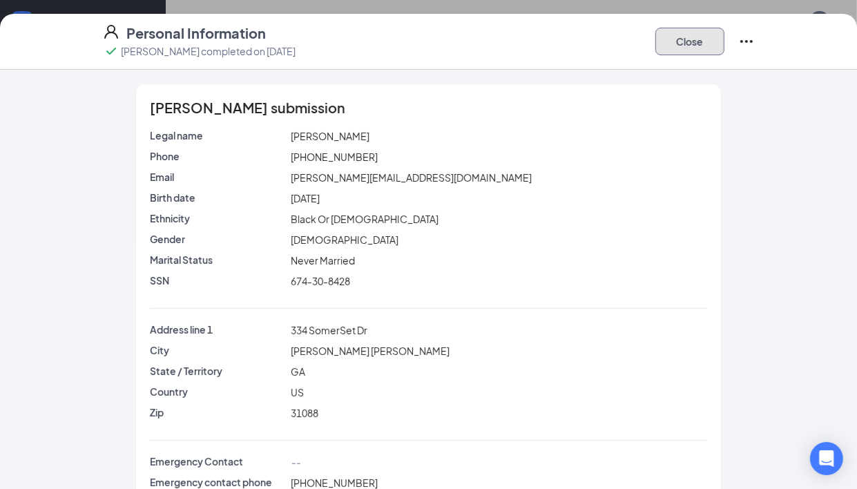
click at [692, 37] on button "Close" at bounding box center [689, 42] width 69 height 28
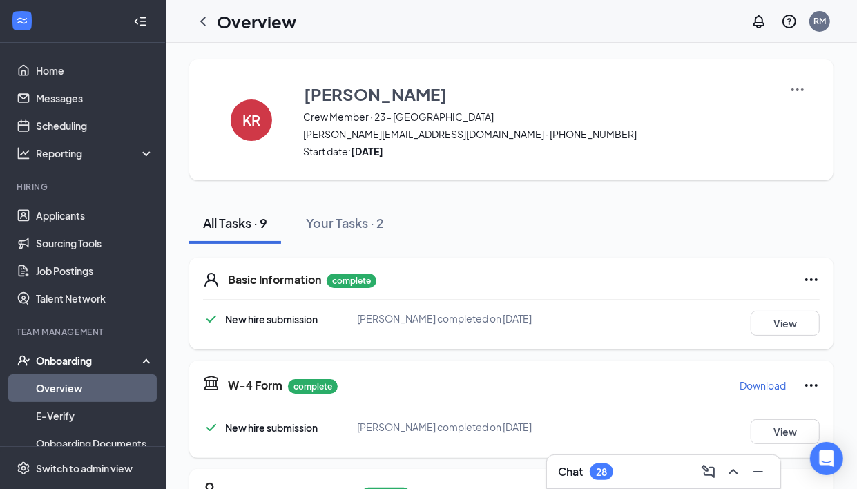
click at [205, 23] on icon "ChevronLeft" at bounding box center [203, 21] width 17 height 17
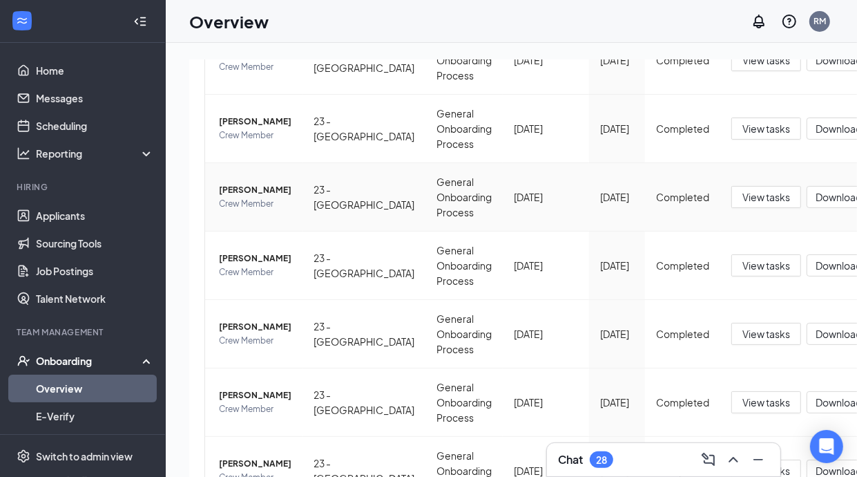
scroll to position [345, 0]
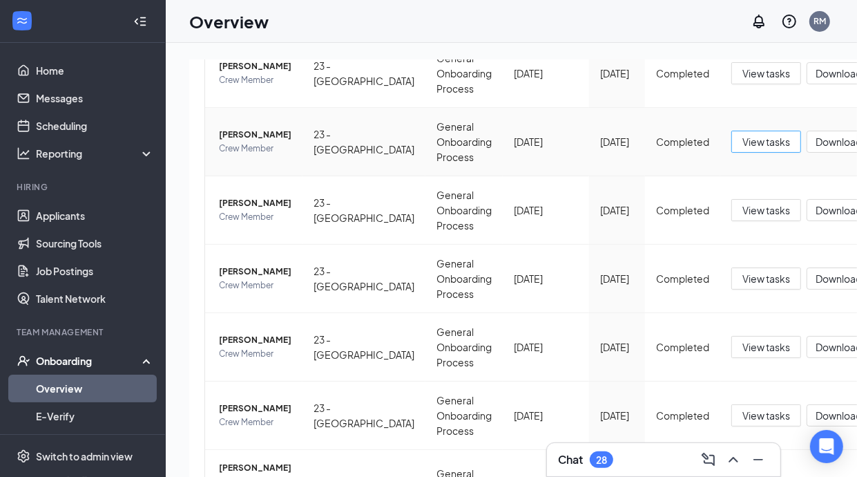
click at [742, 149] on span "View tasks" at bounding box center [766, 141] width 48 height 15
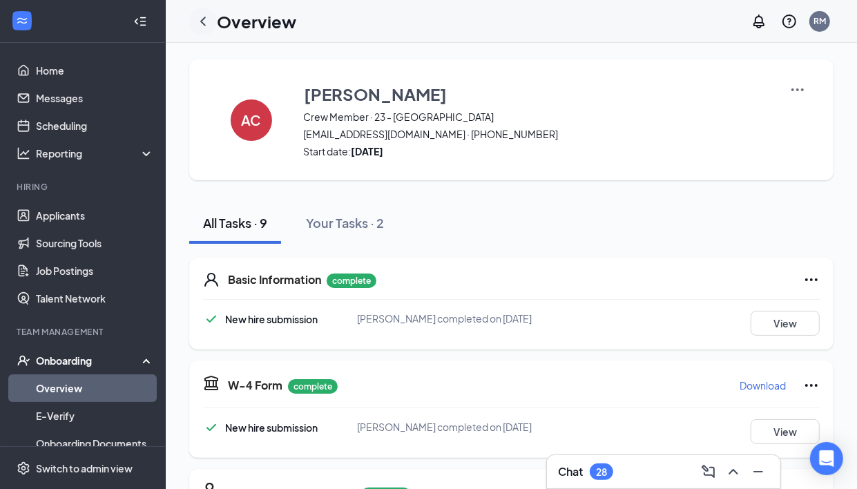
click at [209, 26] on icon "ChevronLeft" at bounding box center [203, 21] width 17 height 17
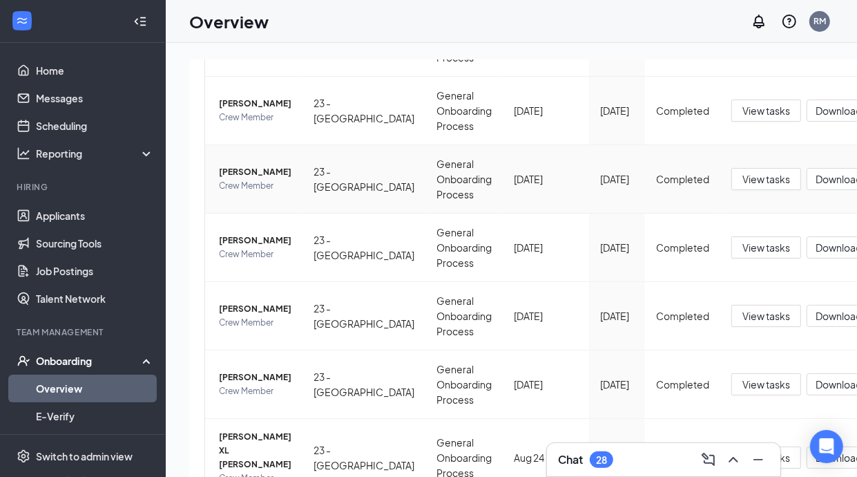
scroll to position [432, 0]
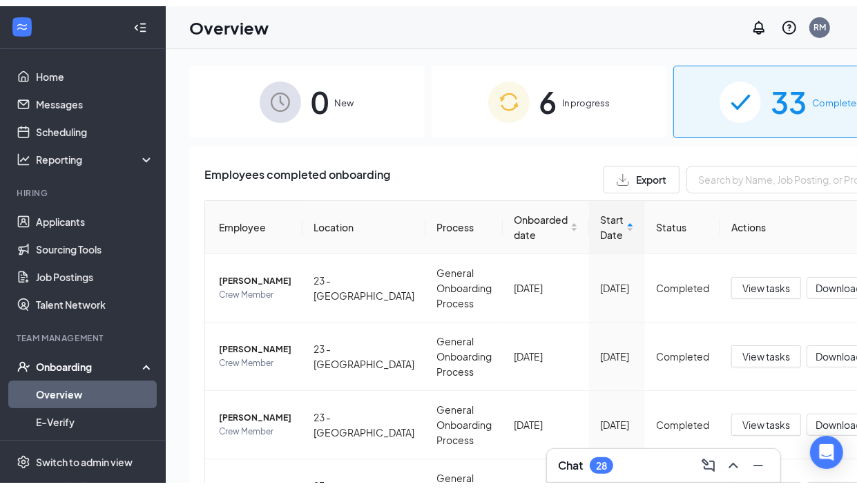
scroll to position [432, 0]
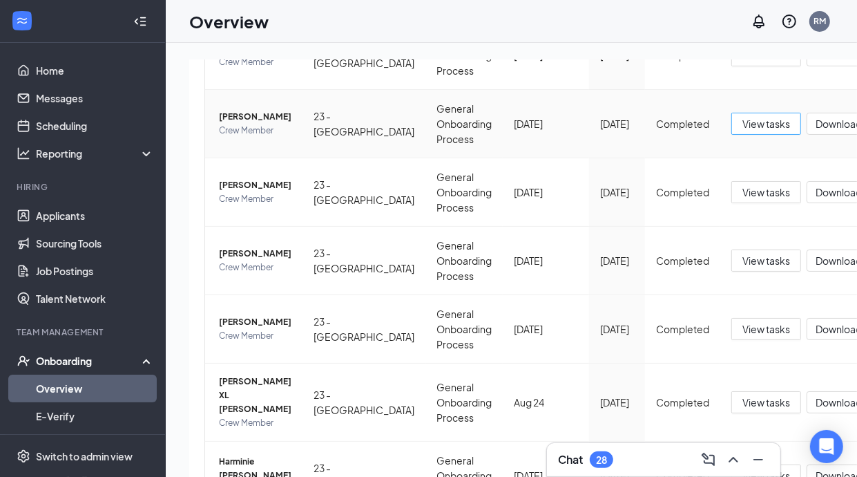
click at [742, 131] on span "View tasks" at bounding box center [766, 123] width 48 height 15
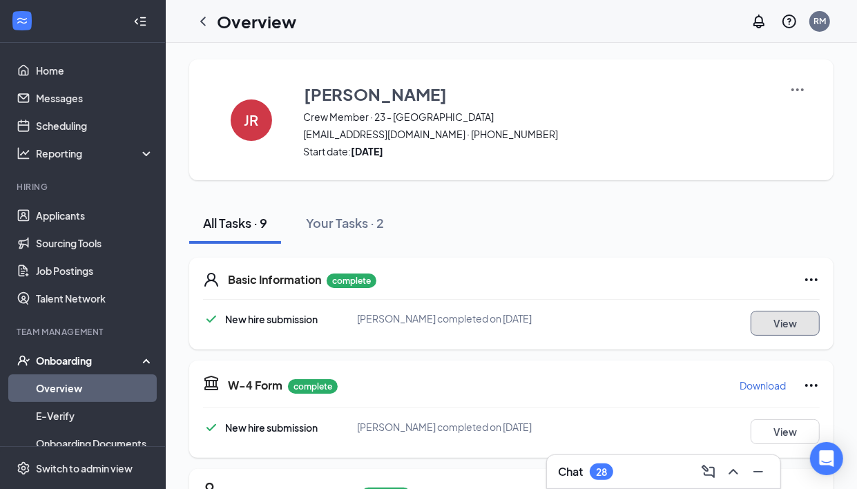
click at [778, 316] on button "View" at bounding box center [785, 323] width 69 height 25
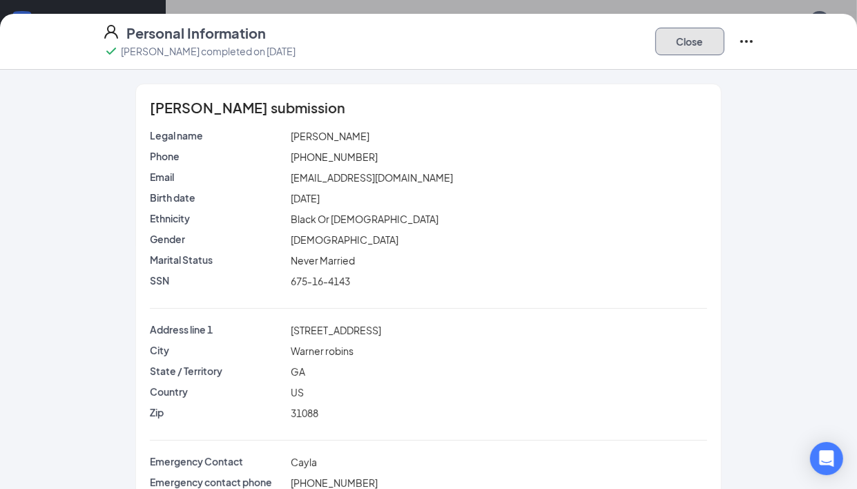
click at [695, 35] on button "Close" at bounding box center [689, 42] width 69 height 28
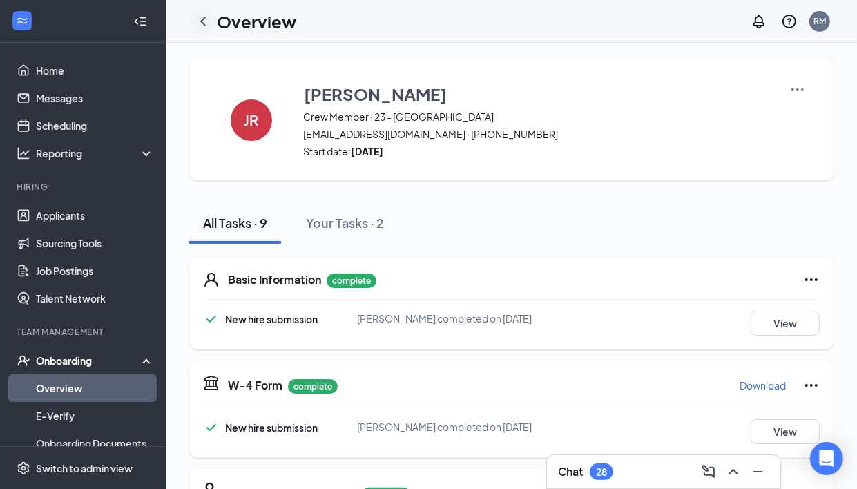
click at [195, 28] on icon "ChevronLeft" at bounding box center [203, 21] width 17 height 17
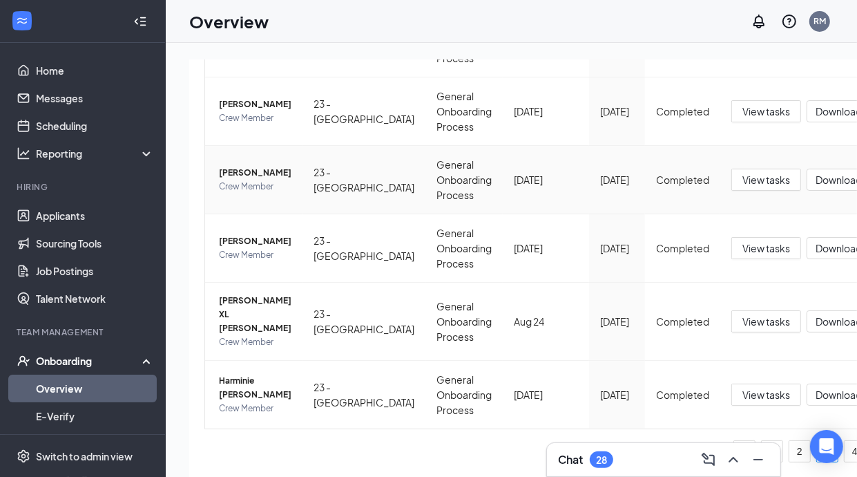
scroll to position [518, 0]
click at [742, 187] on span "View tasks" at bounding box center [766, 179] width 48 height 15
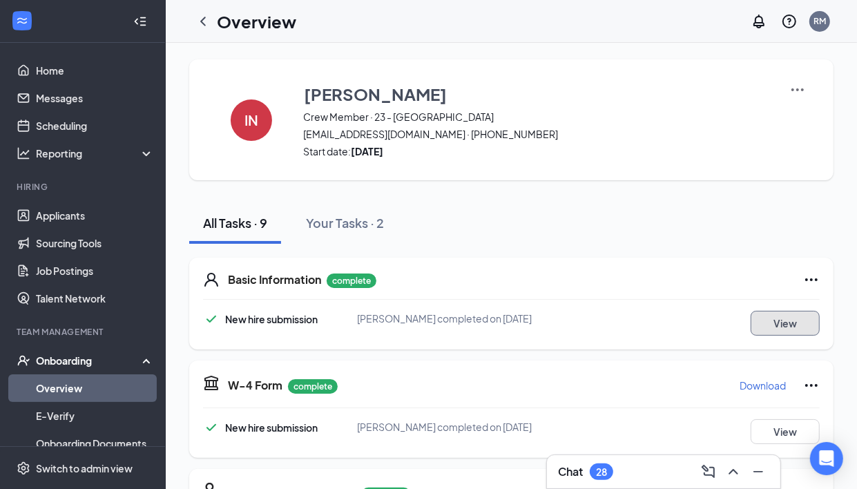
click at [775, 323] on button "View" at bounding box center [785, 323] width 69 height 25
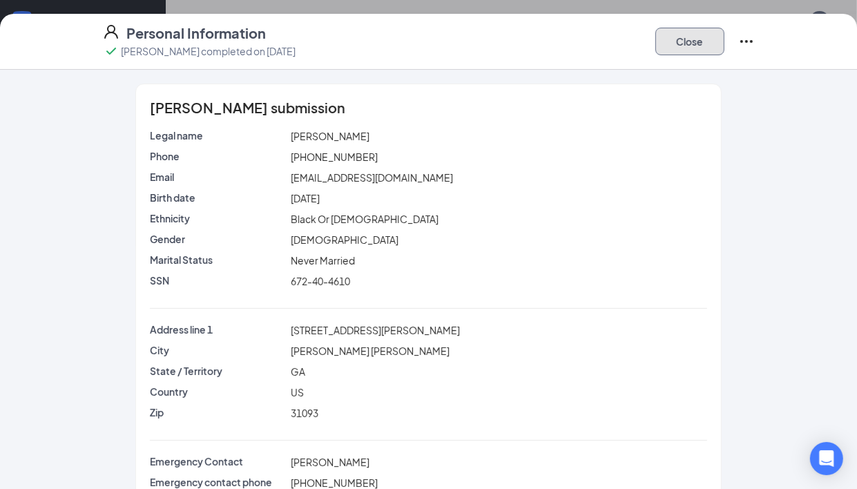
click at [657, 50] on button "Close" at bounding box center [689, 42] width 69 height 28
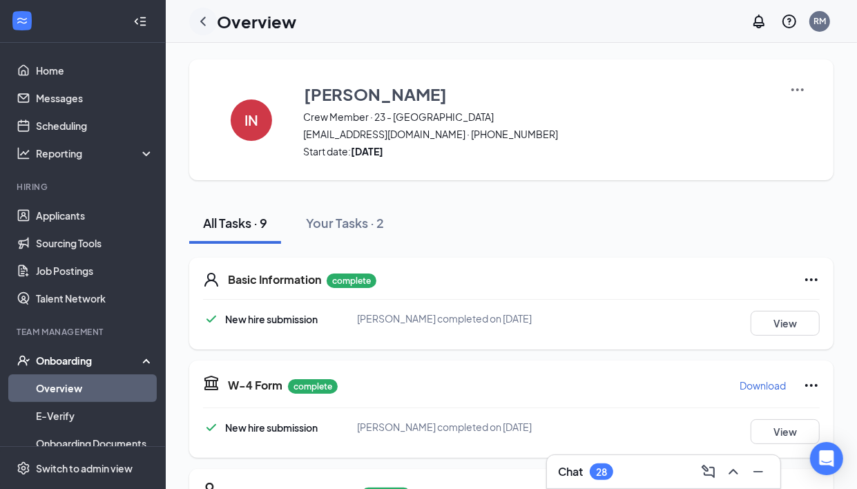
click at [200, 28] on icon "ChevronLeft" at bounding box center [203, 21] width 17 height 17
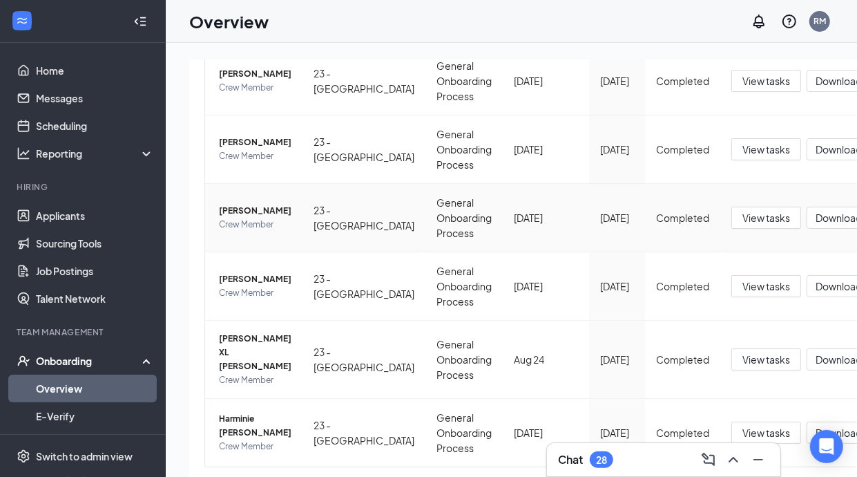
scroll to position [518, 0]
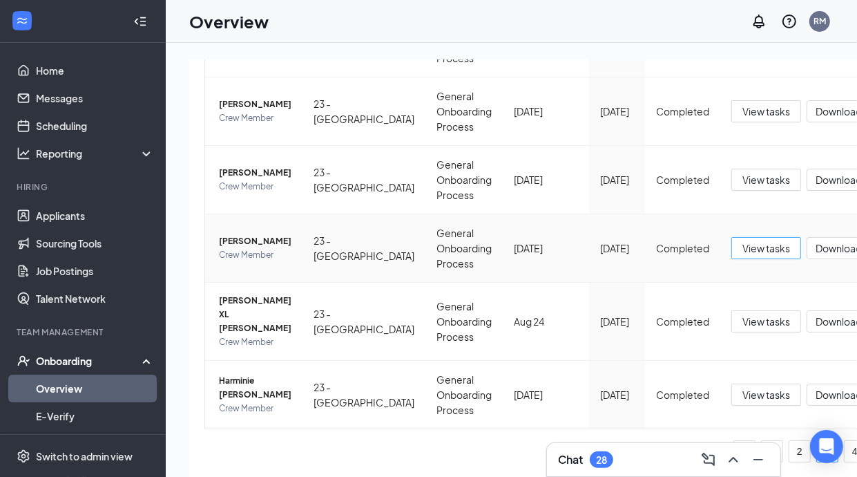
click at [742, 256] on span "View tasks" at bounding box center [766, 247] width 48 height 15
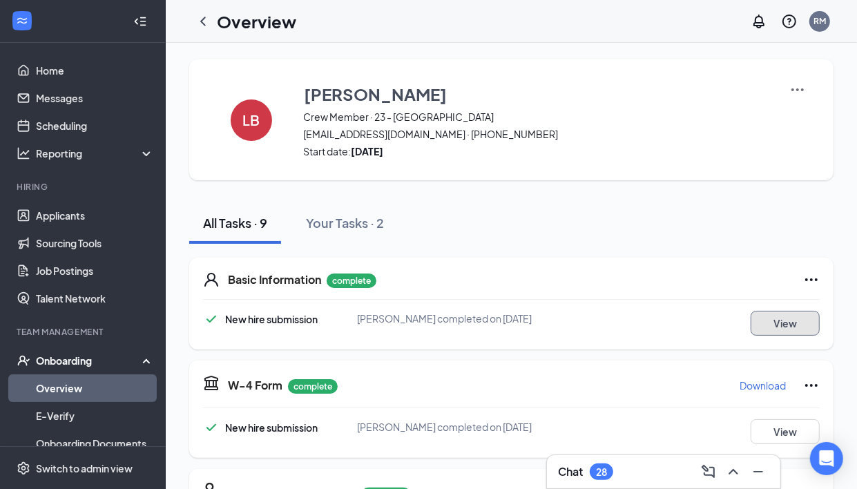
click at [778, 332] on button "View" at bounding box center [785, 323] width 69 height 25
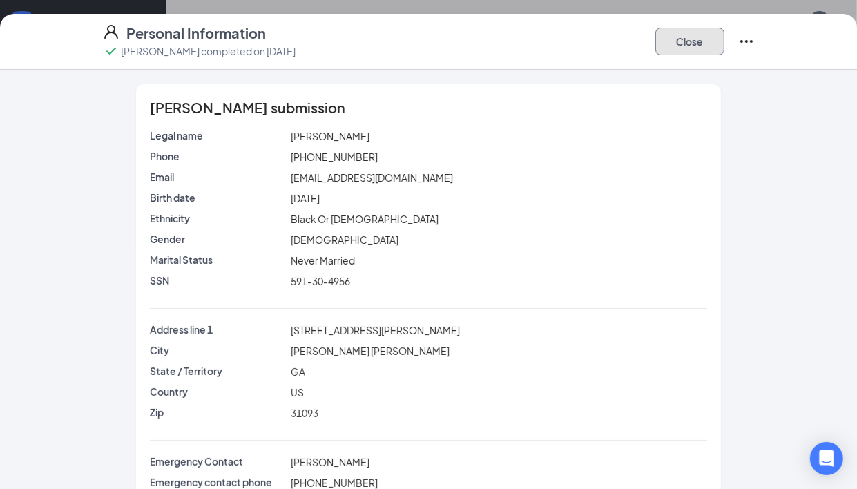
click at [661, 33] on button "Close" at bounding box center [689, 42] width 69 height 28
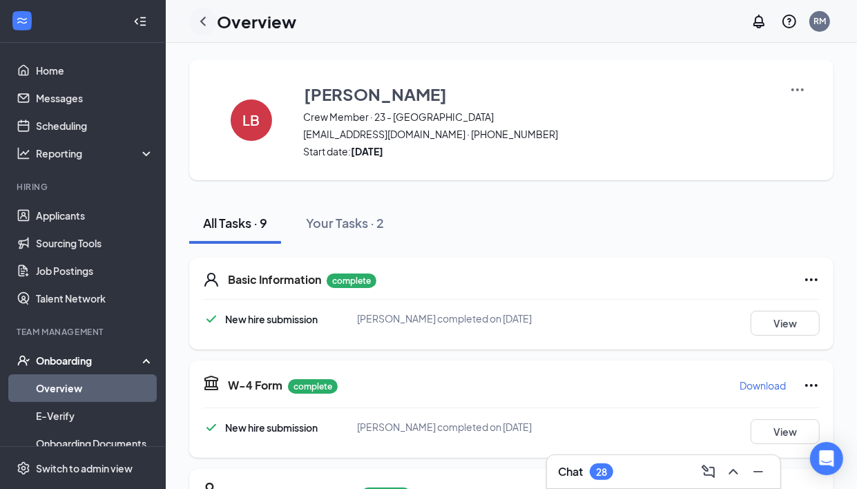
click at [202, 25] on icon "ChevronLeft" at bounding box center [203, 21] width 17 height 17
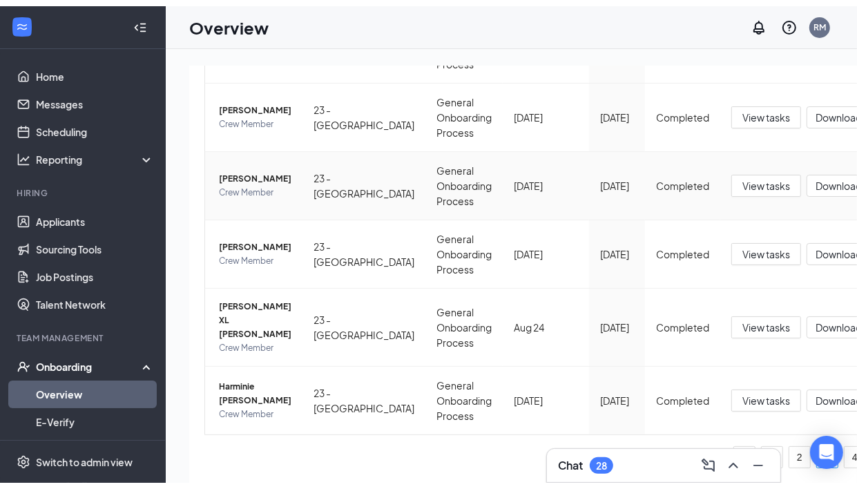
scroll to position [592, 0]
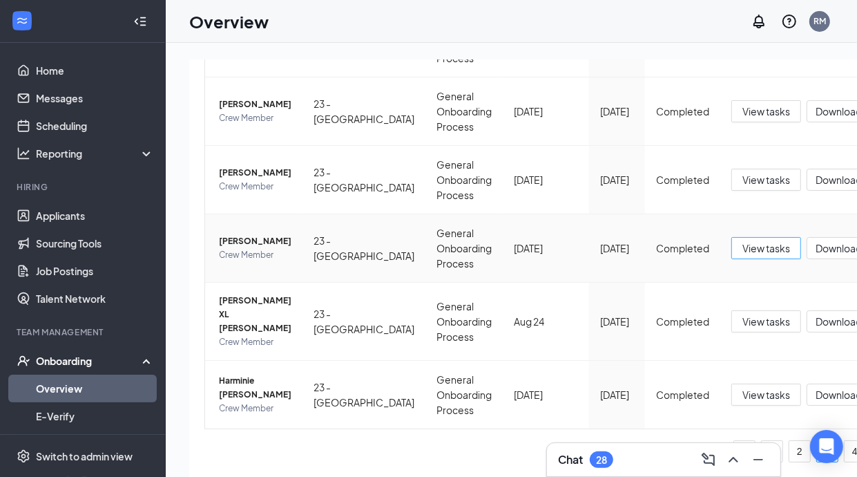
click at [742, 253] on span "View tasks" at bounding box center [766, 247] width 48 height 15
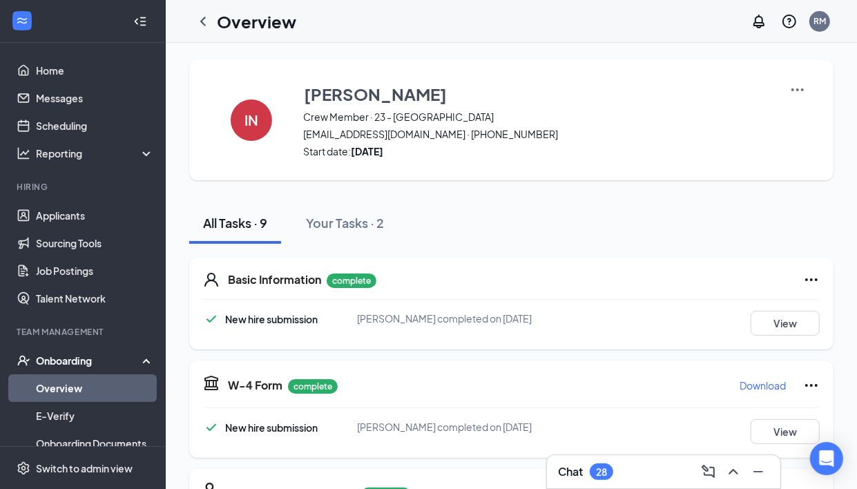
click at [791, 336] on div "Basic Information complete New hire submission Imari L Nelson completed on Aug …" at bounding box center [511, 304] width 644 height 92
click at [771, 318] on button "View" at bounding box center [785, 323] width 69 height 25
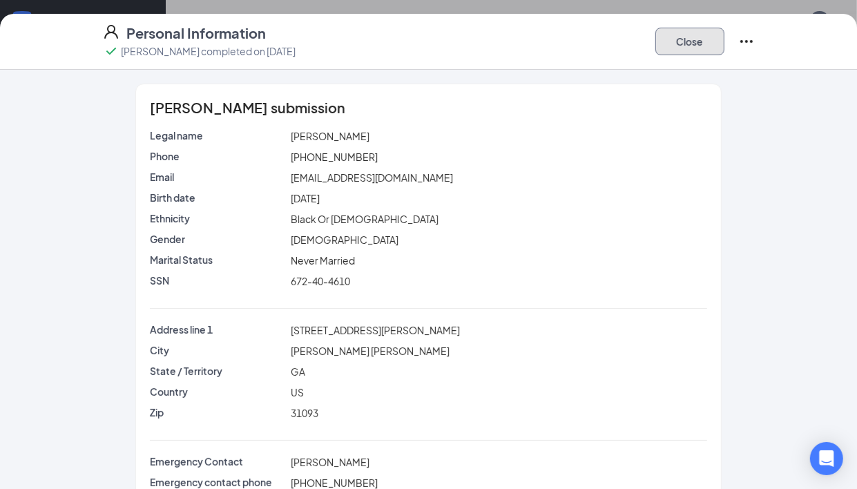
click at [665, 44] on button "Close" at bounding box center [689, 42] width 69 height 28
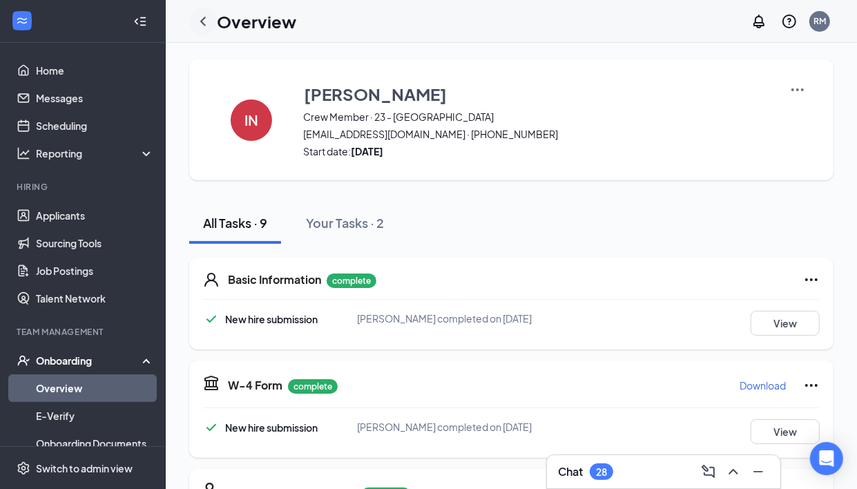
click at [200, 25] on icon "ChevronLeft" at bounding box center [203, 21] width 17 height 17
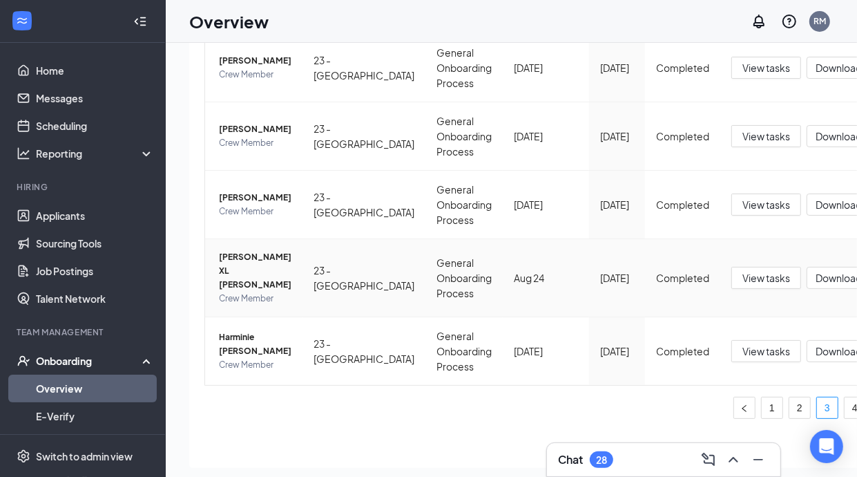
scroll to position [86, 0]
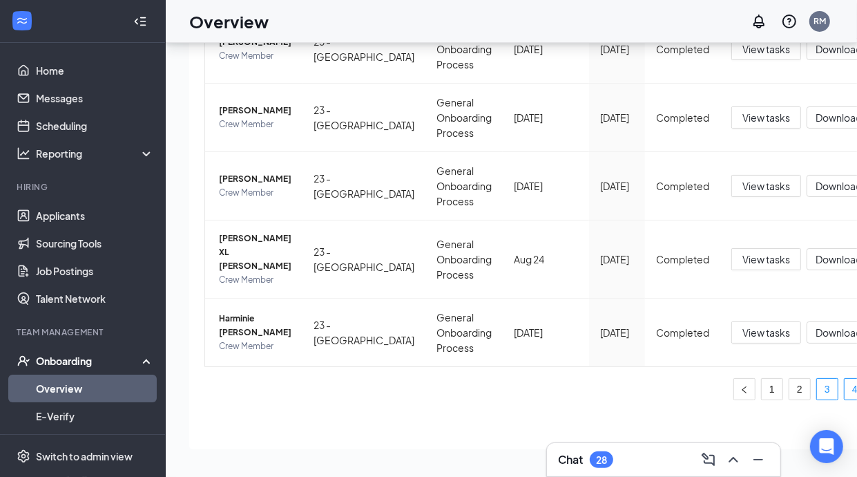
click at [845, 387] on link "4" at bounding box center [855, 388] width 21 height 21
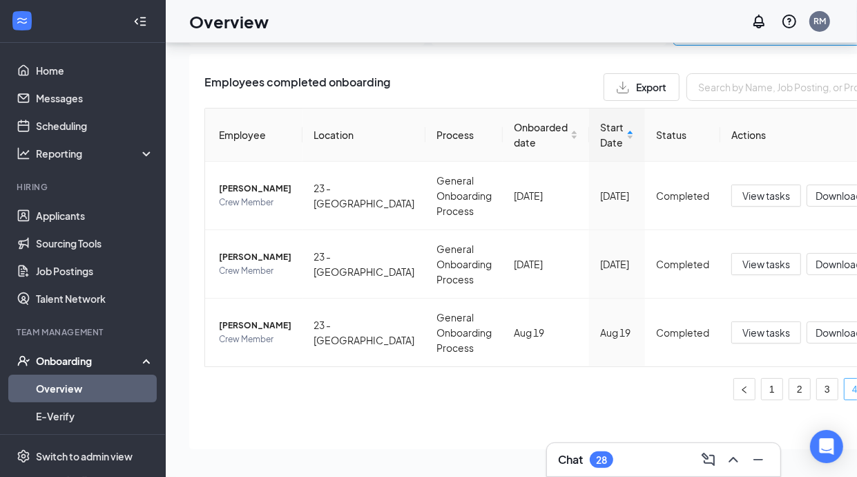
scroll to position [41, 0]
drag, startPoint x: 669, startPoint y: 160, endPoint x: 561, endPoint y: 376, distance: 241.2
click at [564, 376] on div "Employee Location Process Onboarded date Start Date Status Actions Camaria Daws…" at bounding box center [548, 254] width 689 height 292
click at [762, 378] on link "1" at bounding box center [772, 388] width 21 height 21
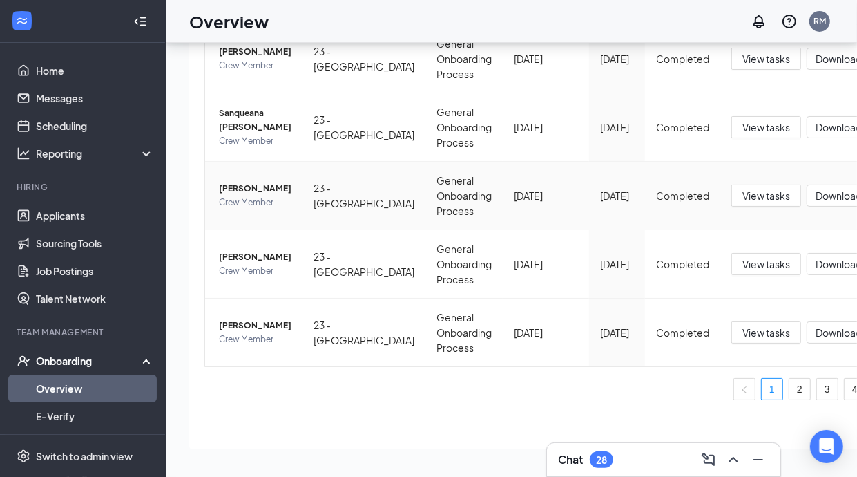
scroll to position [588, 0]
click at [789, 378] on li "2" at bounding box center [800, 389] width 22 height 22
click at [817, 378] on link "3" at bounding box center [827, 388] width 21 height 21
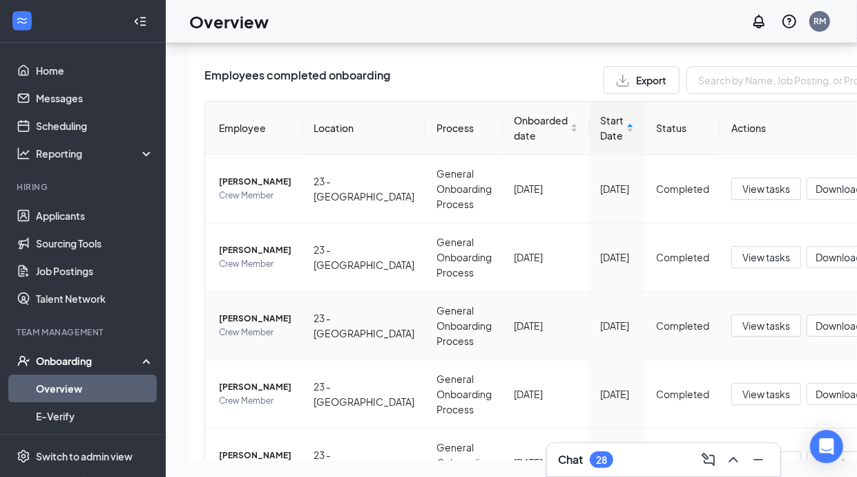
scroll to position [86, 0]
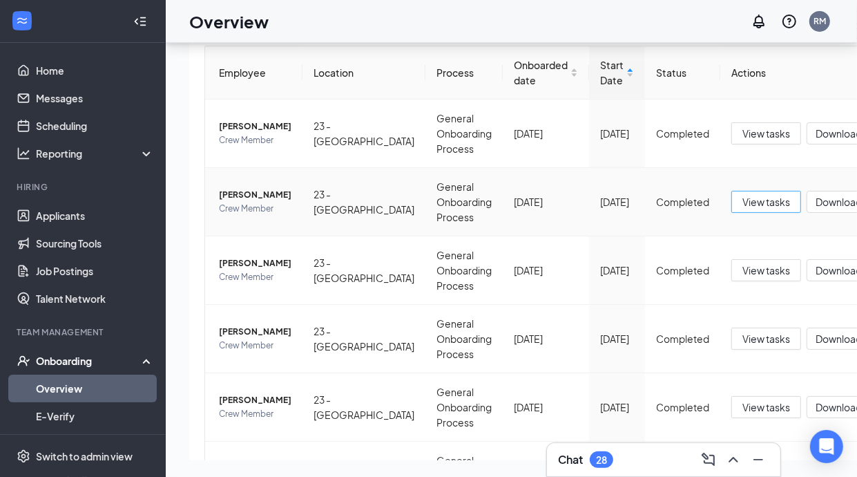
click at [742, 202] on span "View tasks" at bounding box center [766, 201] width 48 height 15
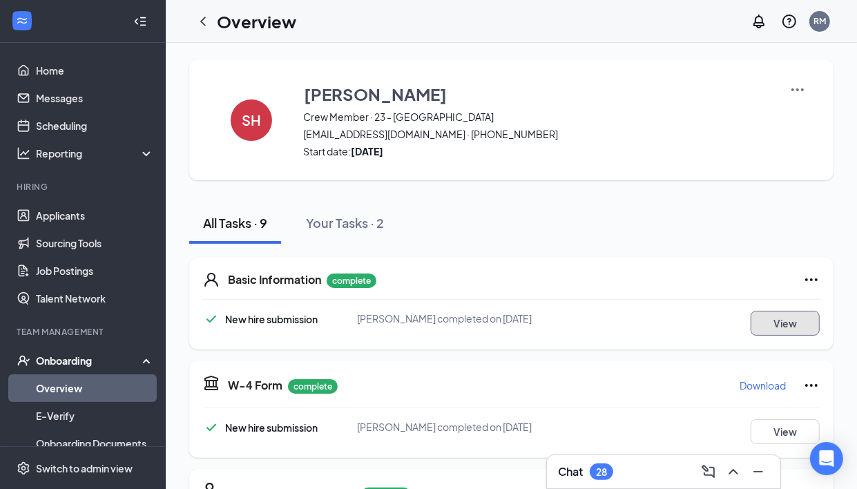
click at [784, 329] on button "View" at bounding box center [785, 323] width 69 height 25
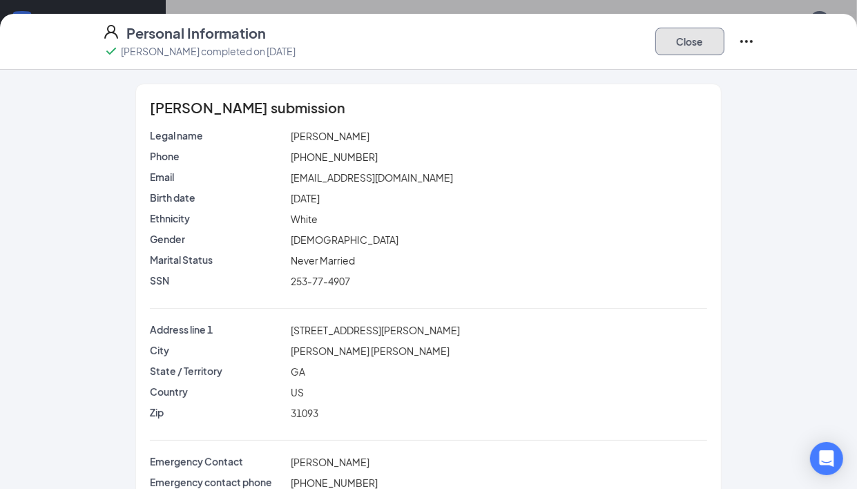
click at [705, 41] on button "Close" at bounding box center [689, 42] width 69 height 28
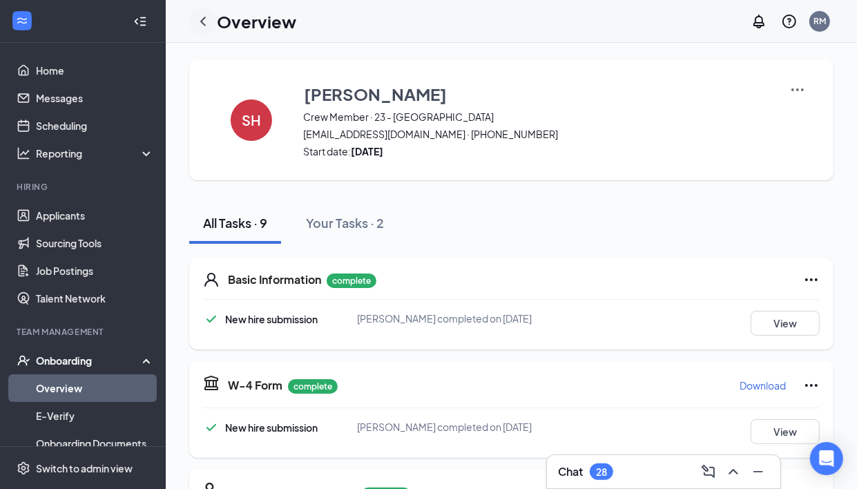
click at [211, 24] on icon "ChevronLeft" at bounding box center [203, 21] width 17 height 17
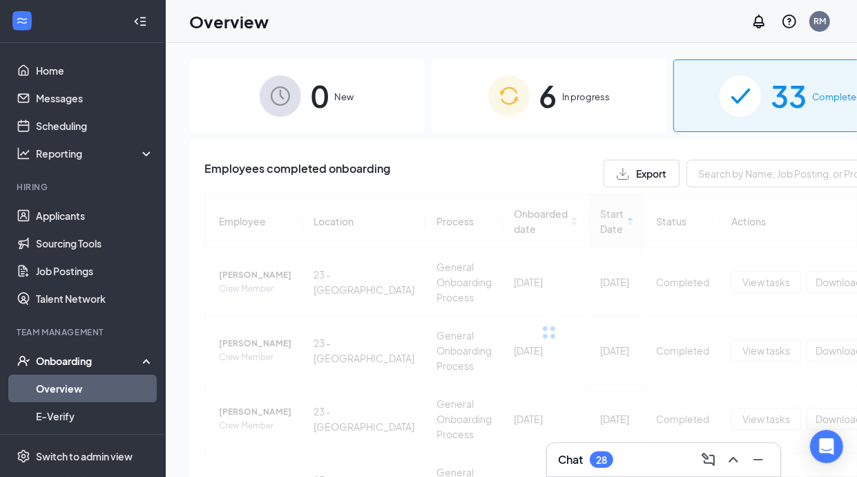
click at [563, 102] on span "In progress" at bounding box center [587, 97] width 48 height 14
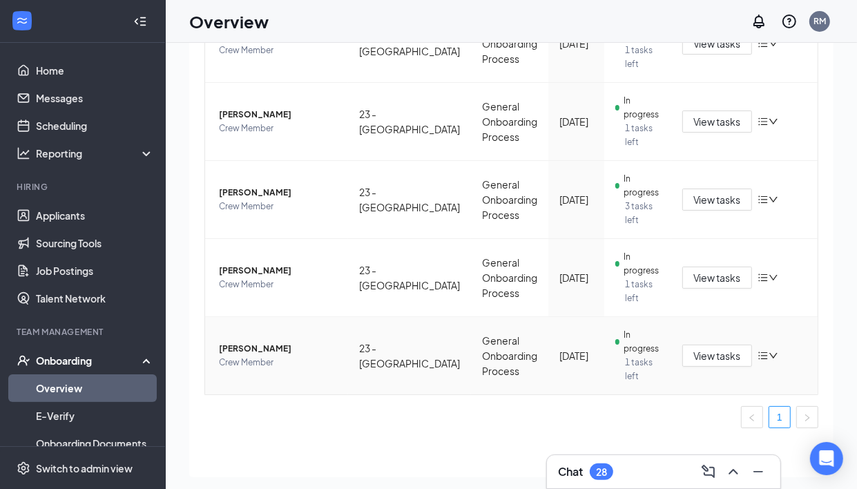
scroll to position [62, 0]
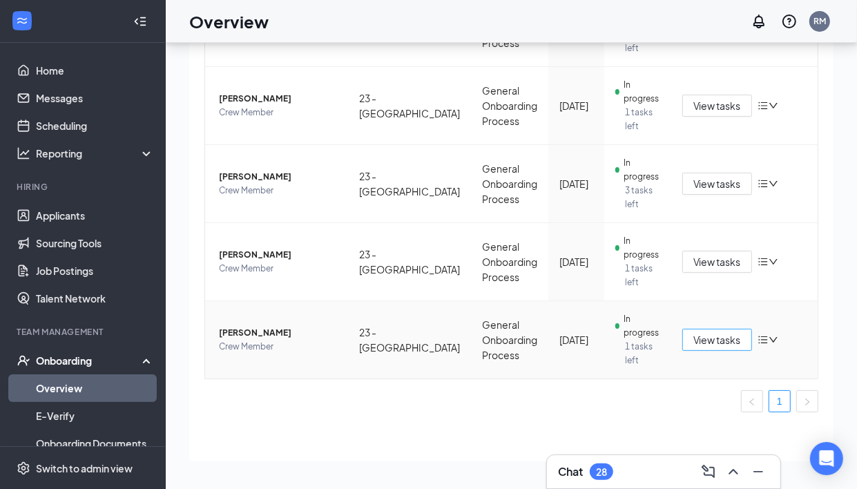
click at [726, 337] on button "View tasks" at bounding box center [717, 340] width 70 height 22
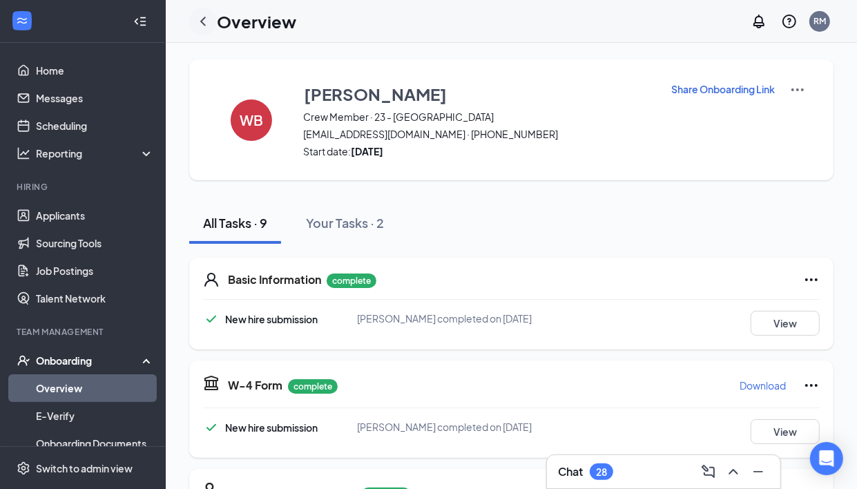
click at [204, 21] on icon "ChevronLeft" at bounding box center [203, 21] width 17 height 17
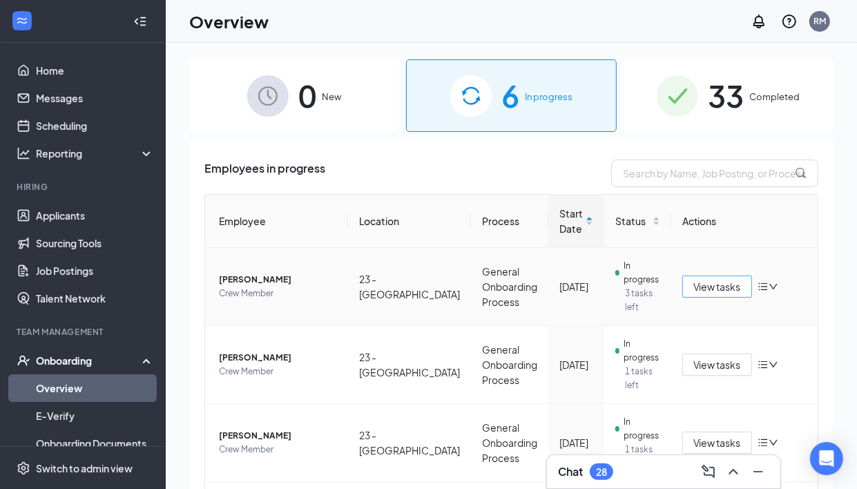
click at [693, 289] on span "View tasks" at bounding box center [717, 286] width 48 height 15
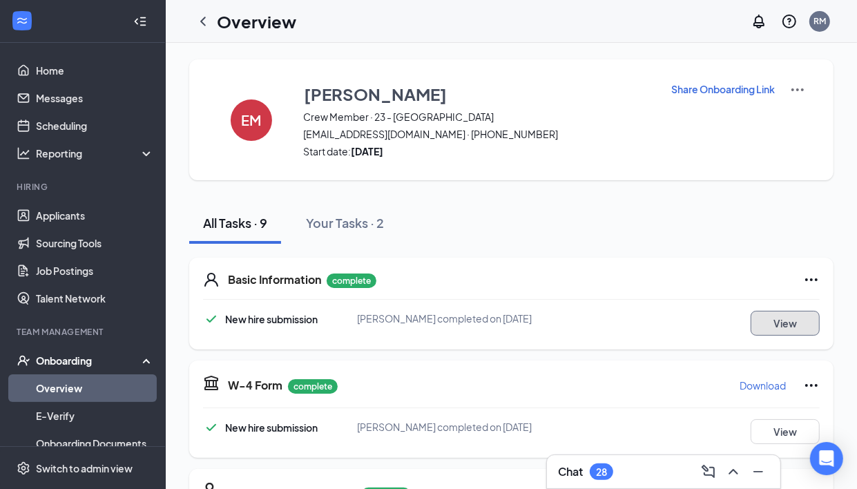
click at [798, 330] on button "View" at bounding box center [785, 323] width 69 height 25
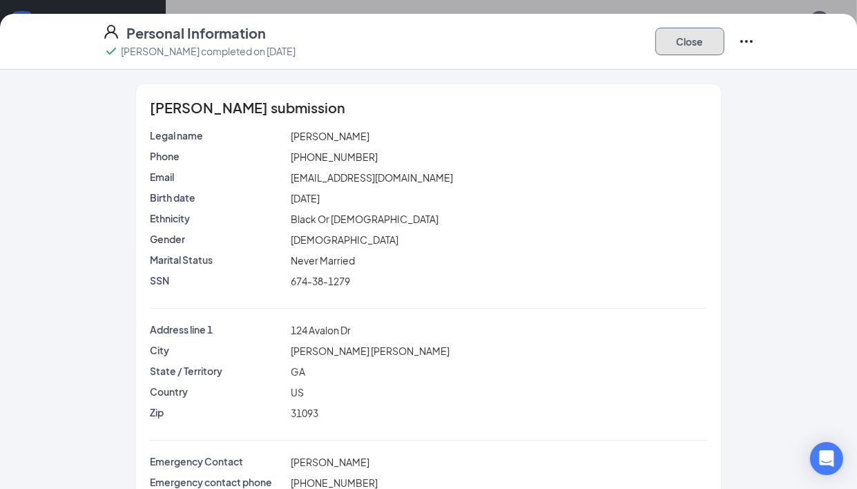
click at [672, 30] on button "Close" at bounding box center [689, 42] width 69 height 28
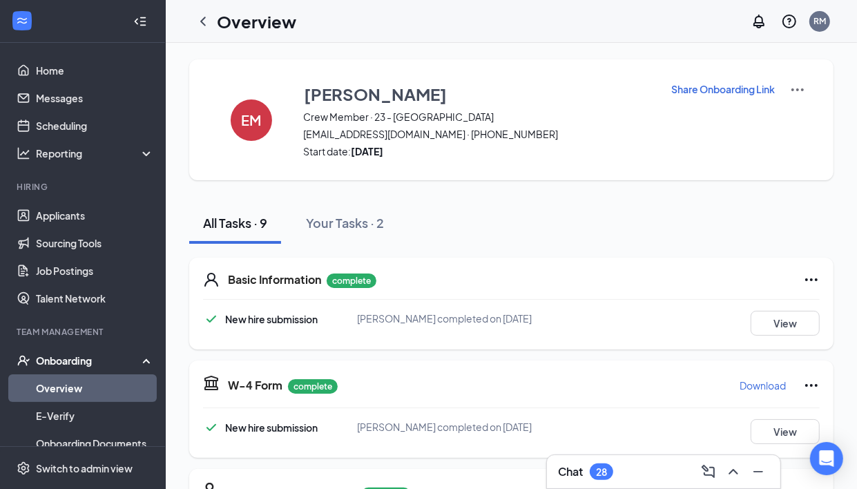
click at [206, 24] on icon "ChevronLeft" at bounding box center [203, 21] width 17 height 17
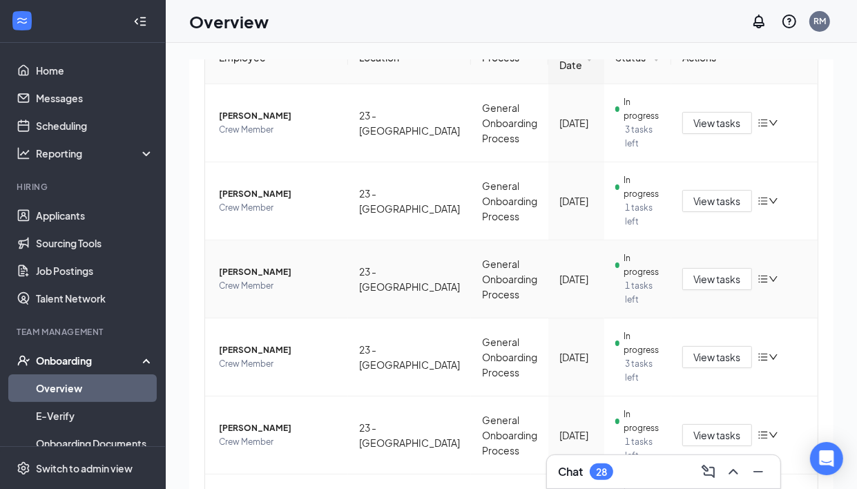
scroll to position [173, 0]
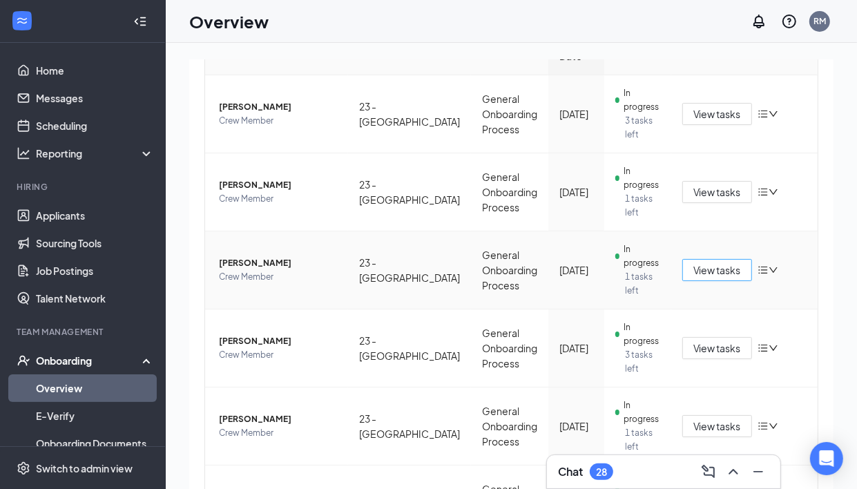
click at [703, 273] on span "View tasks" at bounding box center [717, 269] width 48 height 15
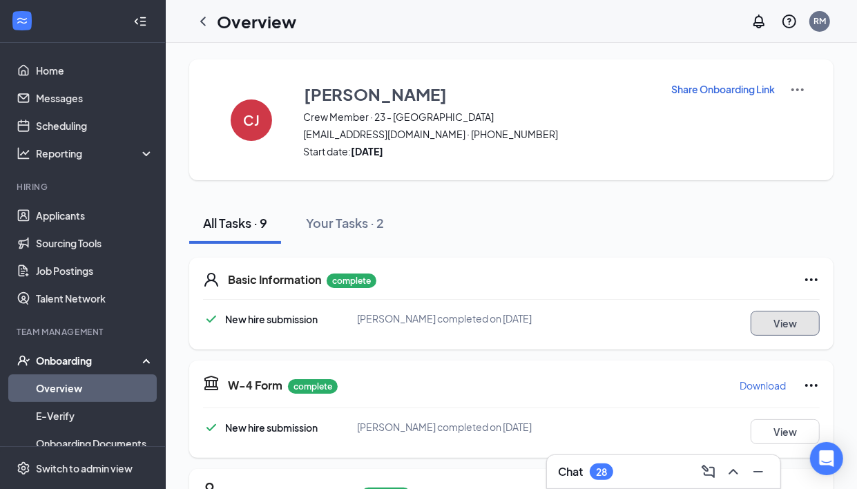
click at [813, 329] on button "View" at bounding box center [785, 323] width 69 height 25
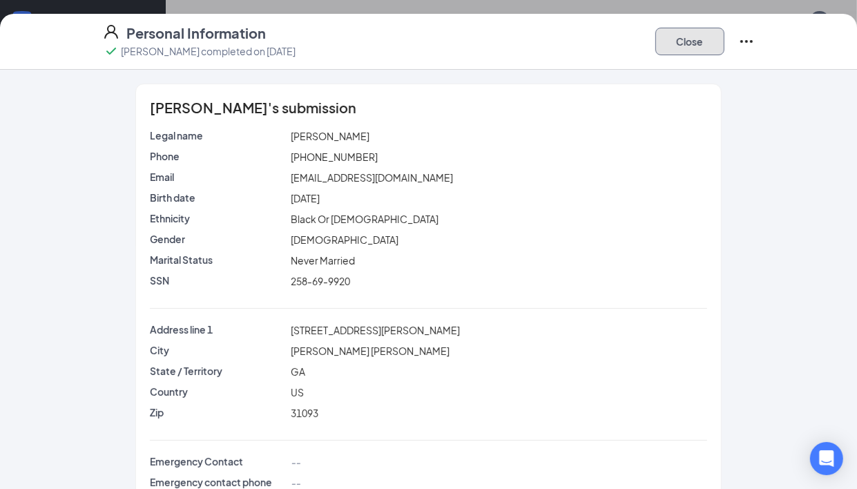
click at [675, 48] on button "Close" at bounding box center [689, 42] width 69 height 28
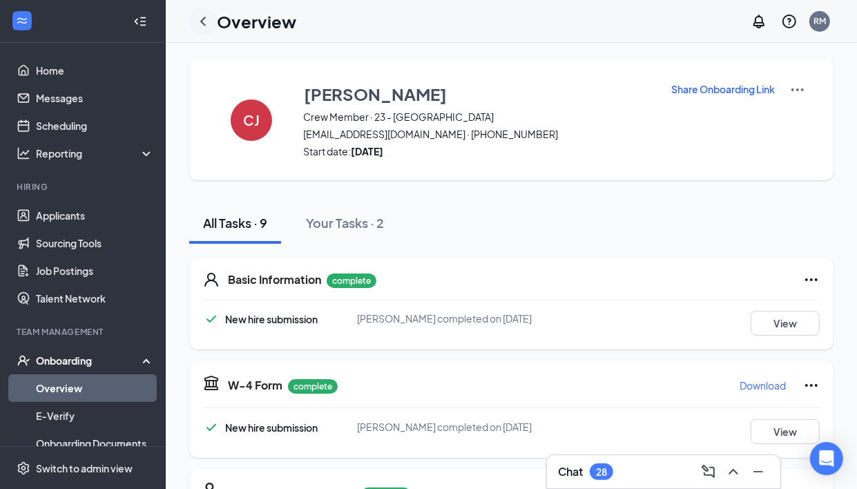
click at [202, 16] on icon "ChevronLeft" at bounding box center [203, 21] width 17 height 17
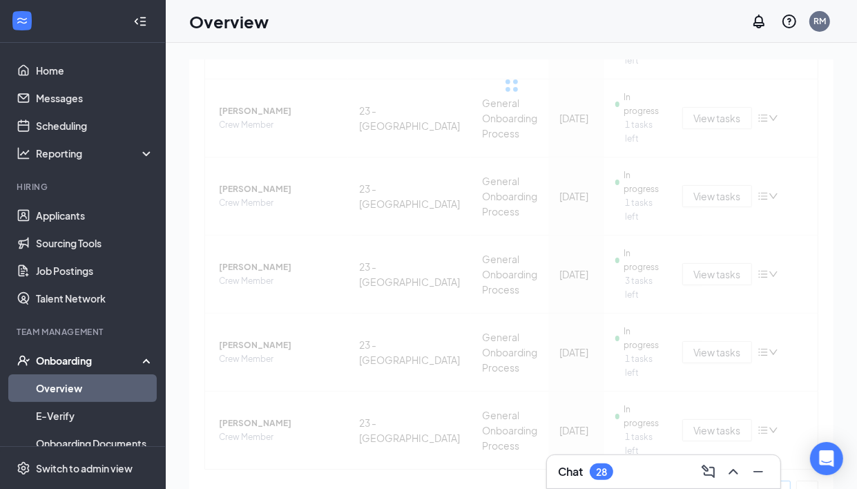
scroll to position [259, 0]
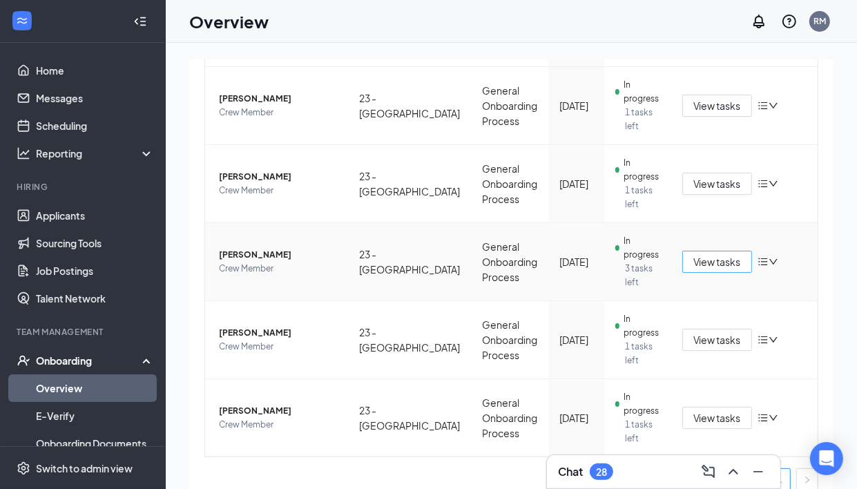
click at [718, 260] on span "View tasks" at bounding box center [717, 261] width 48 height 15
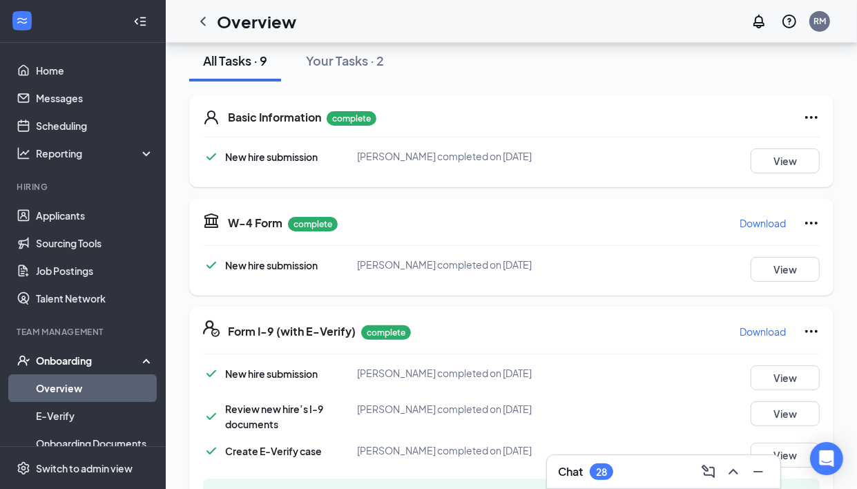
scroll to position [173, 0]
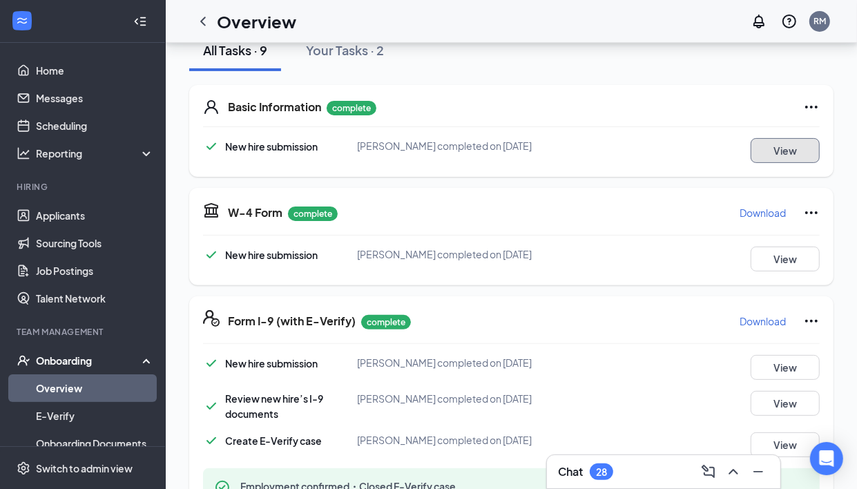
click at [776, 145] on button "View" at bounding box center [785, 150] width 69 height 25
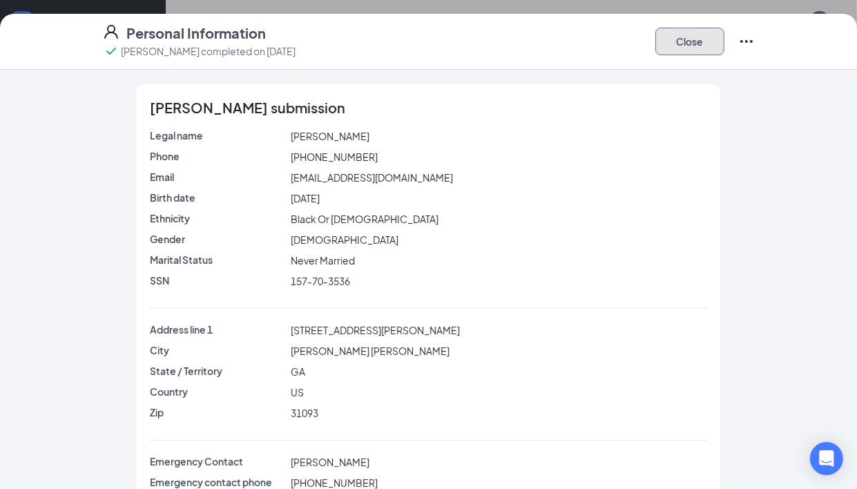
click at [709, 39] on button "Close" at bounding box center [689, 42] width 69 height 28
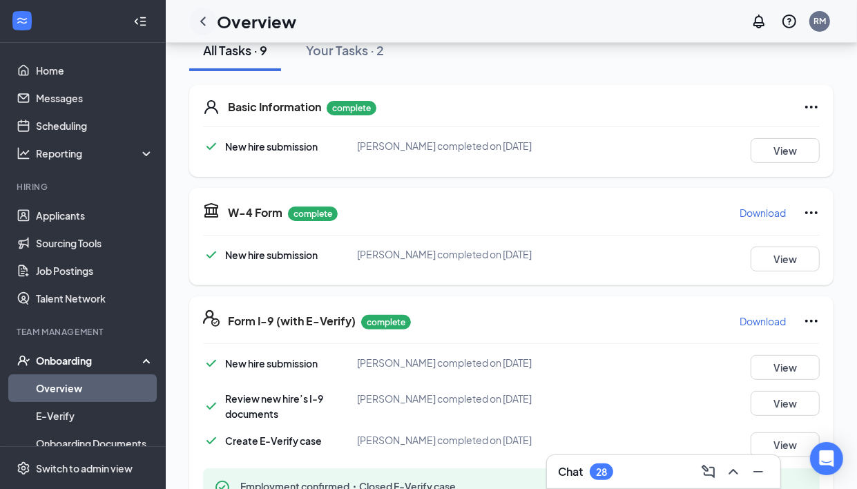
click at [202, 22] on icon "ChevronLeft" at bounding box center [203, 21] width 6 height 9
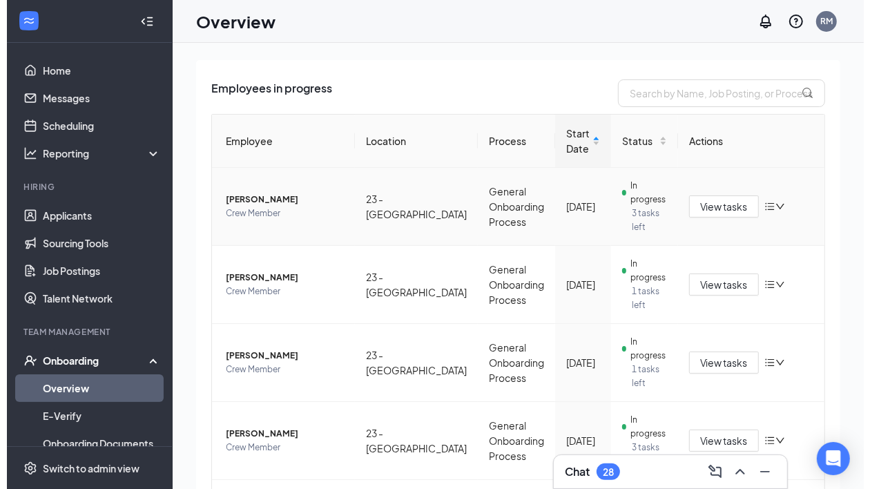
scroll to position [86, 0]
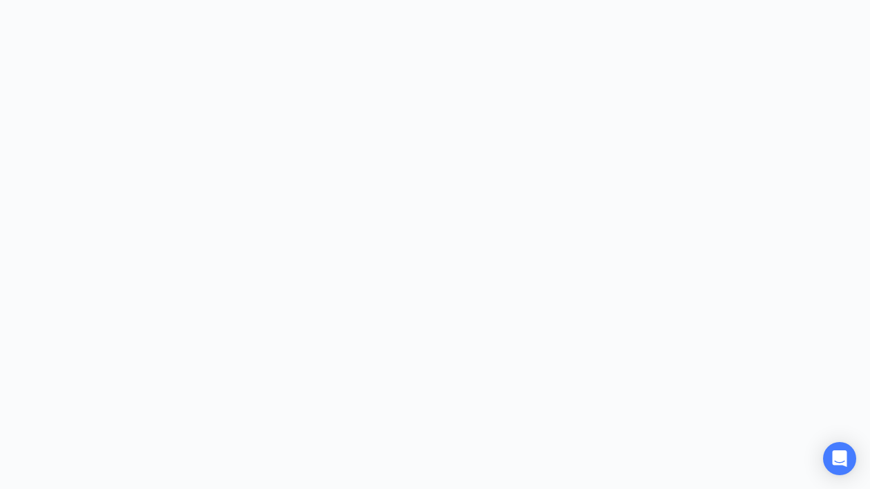
drag, startPoint x: 443, startPoint y: 41, endPoint x: 267, endPoint y: 73, distance: 179.0
click at [267, 73] on body at bounding box center [435, 244] width 870 height 489
